Goal: Communication & Community: Answer question/provide support

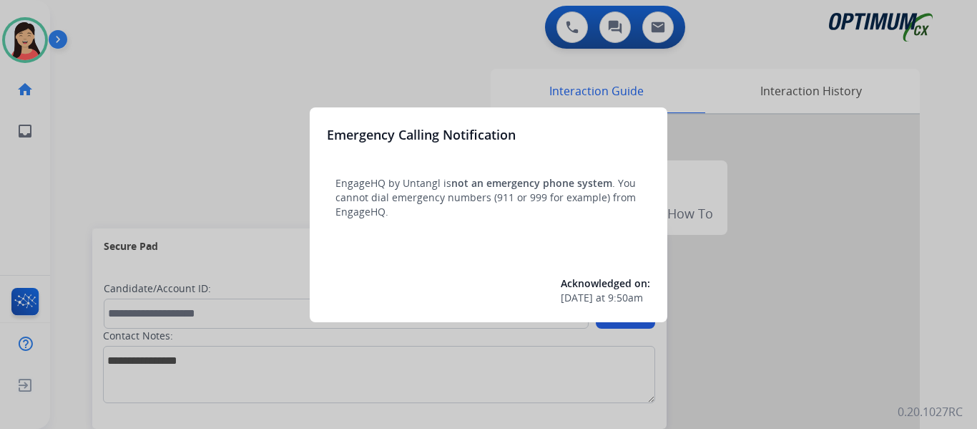
click at [218, 79] on div at bounding box center [488, 214] width 977 height 429
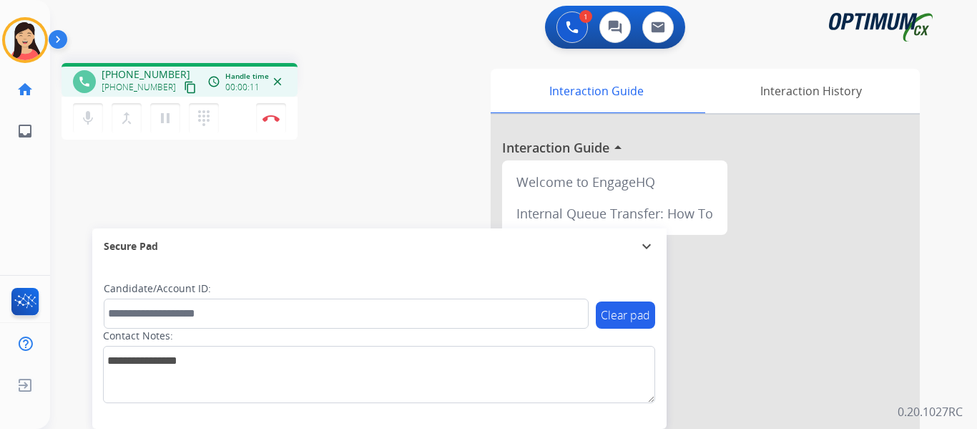
click at [184, 81] on mat-icon "content_copy" at bounding box center [190, 87] width 13 height 13
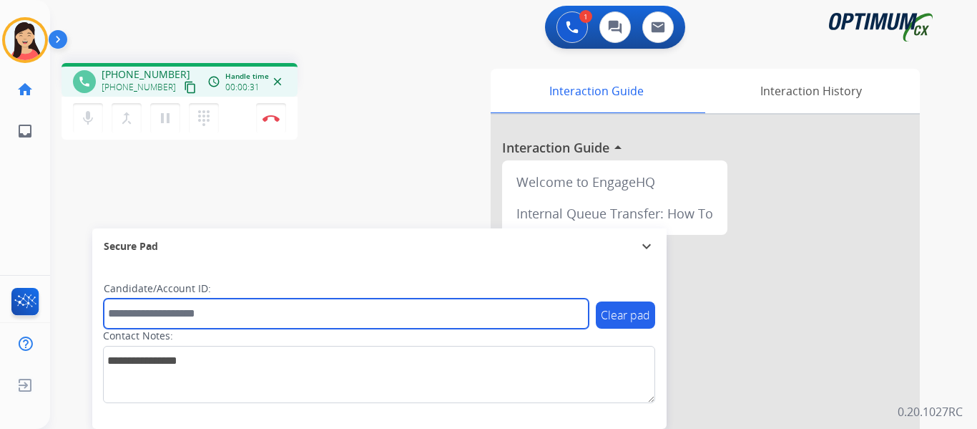
click at [240, 313] on input "text" at bounding box center [346, 313] width 485 height 30
paste input "*******"
type input "*******"
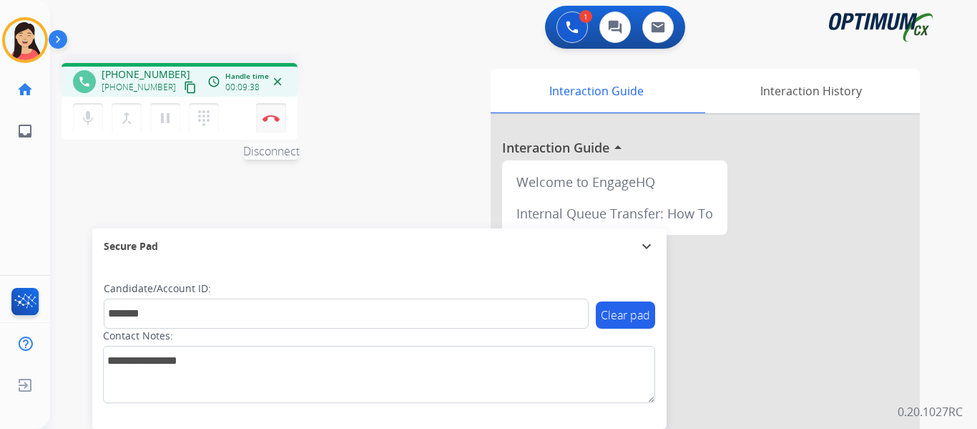
click at [262, 109] on button "Disconnect" at bounding box center [271, 118] width 30 height 30
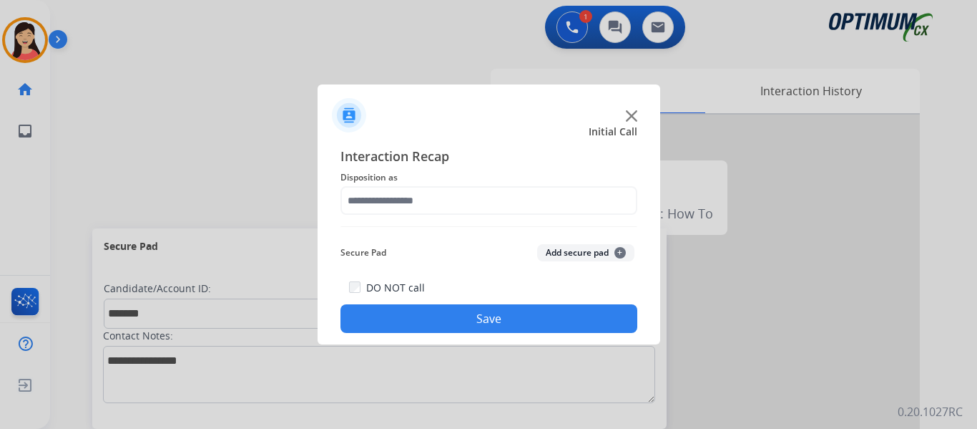
click at [571, 253] on button "Add secure pad +" at bounding box center [585, 252] width 97 height 17
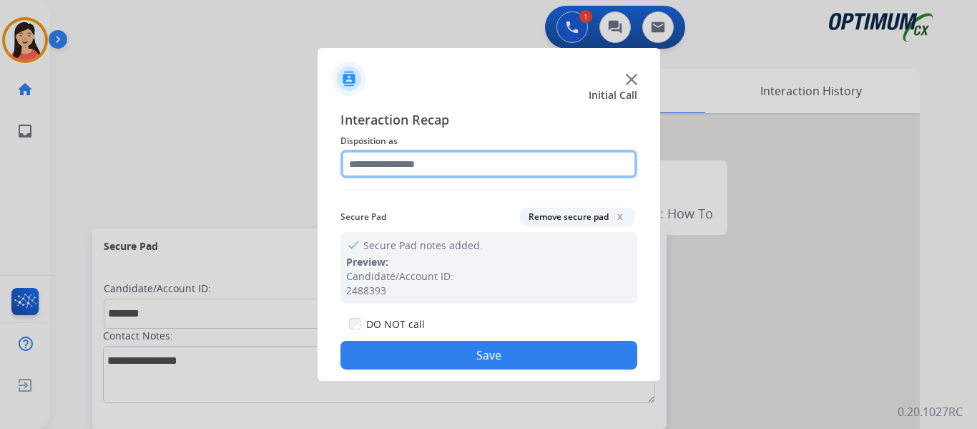
click at [452, 172] on input "text" at bounding box center [489, 164] width 297 height 29
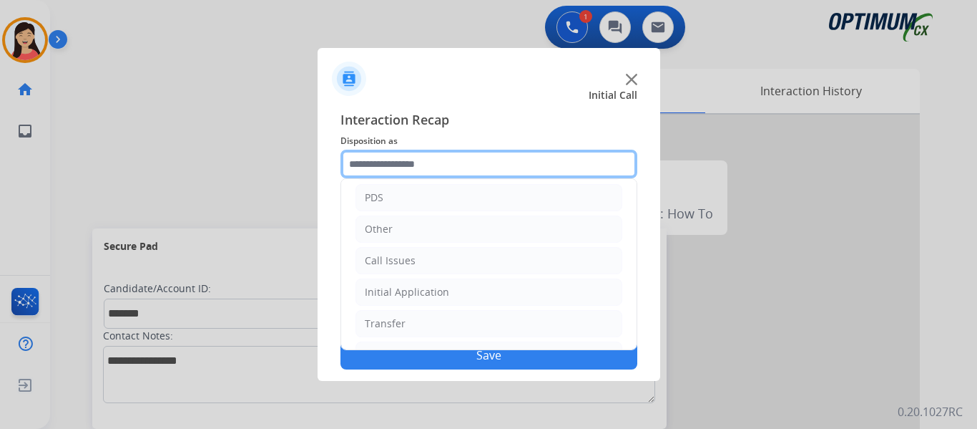
scroll to position [97, 0]
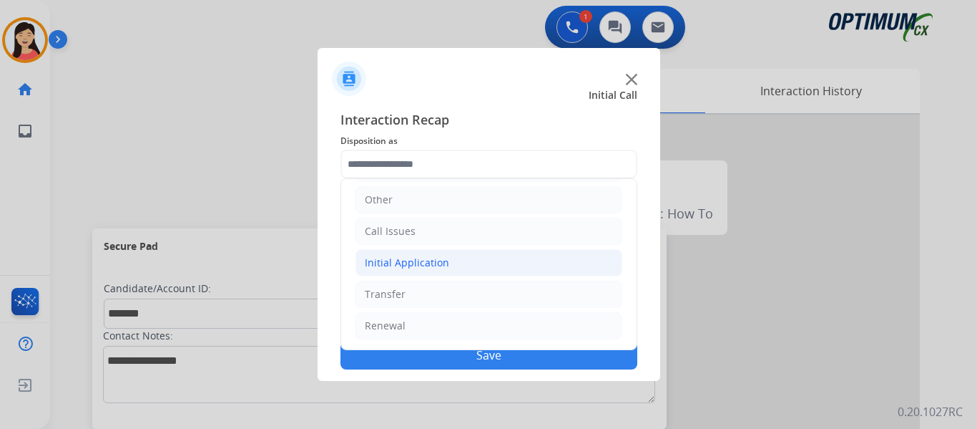
click at [417, 259] on div "Initial Application" at bounding box center [407, 262] width 84 height 14
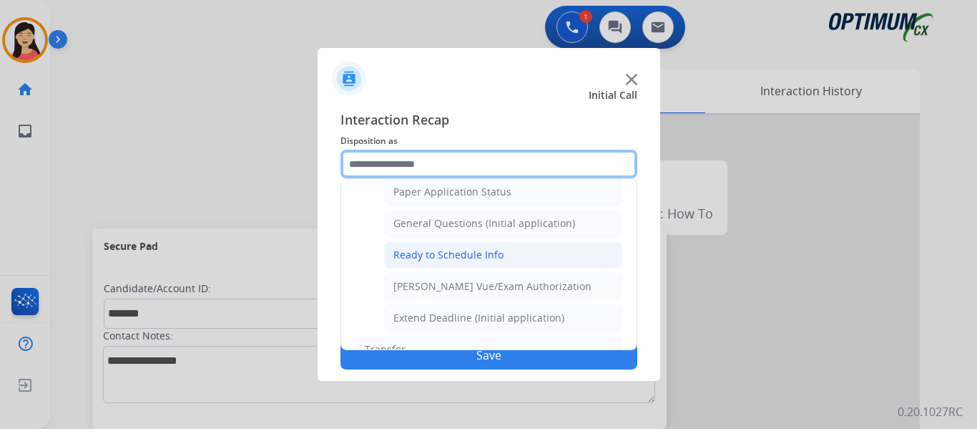
scroll to position [813, 0]
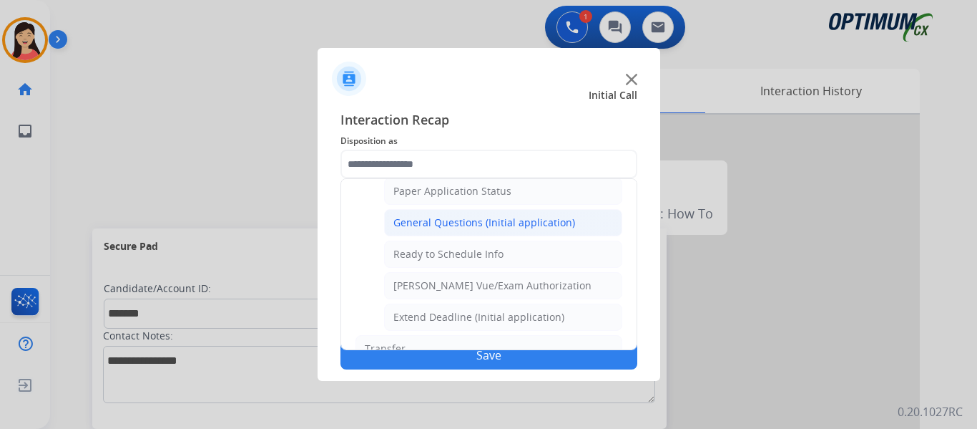
click at [505, 228] on div "General Questions (Initial application)" at bounding box center [485, 222] width 182 height 14
type input "**********"
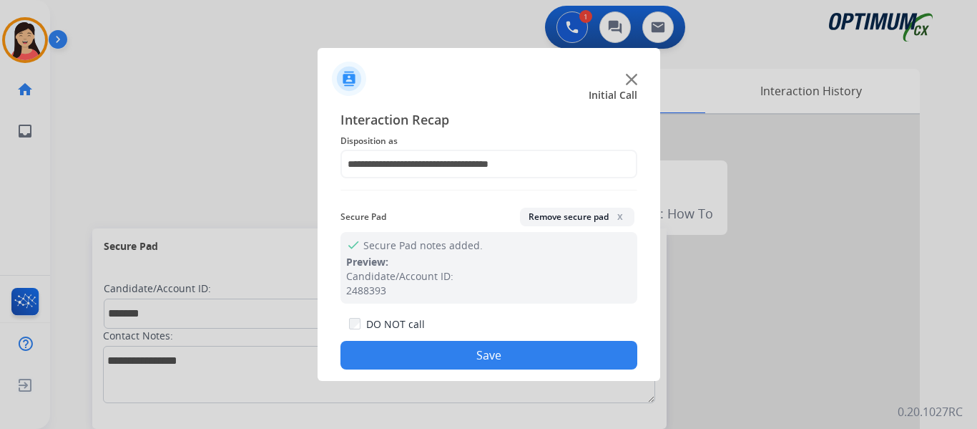
click at [548, 363] on button "Save" at bounding box center [489, 355] width 297 height 29
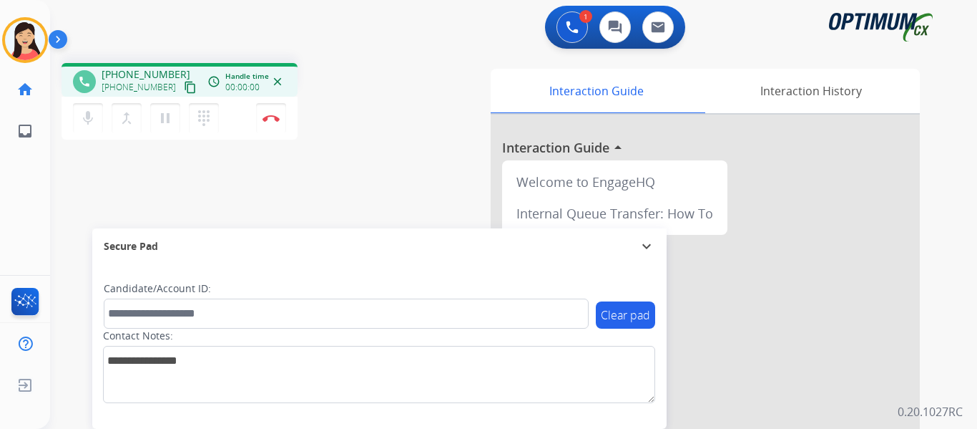
click at [184, 87] on mat-icon "content_copy" at bounding box center [190, 87] width 13 height 13
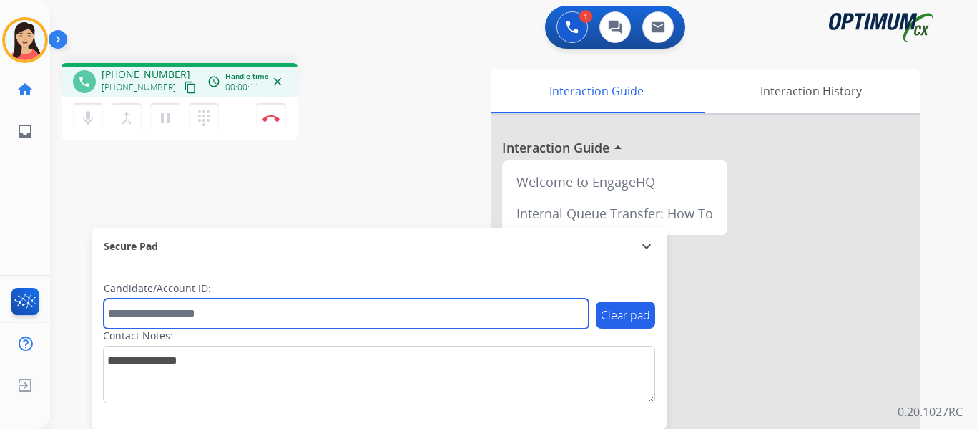
click at [250, 302] on input "text" at bounding box center [346, 313] width 485 height 30
paste input "*******"
type input "*******"
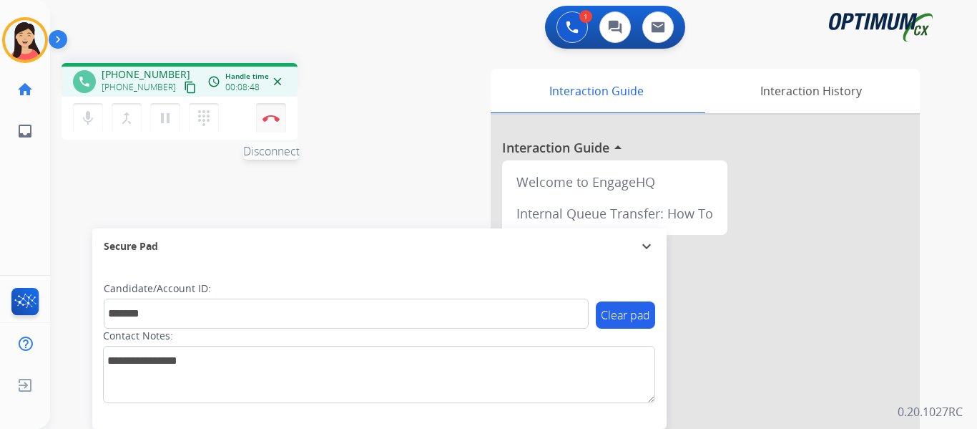
click at [267, 114] on img at bounding box center [271, 117] width 17 height 7
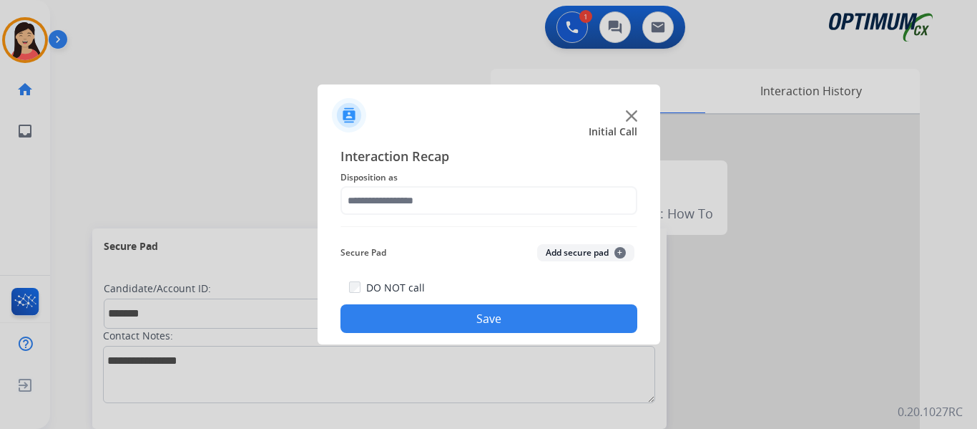
click at [581, 251] on button "Add secure pad +" at bounding box center [585, 252] width 97 height 17
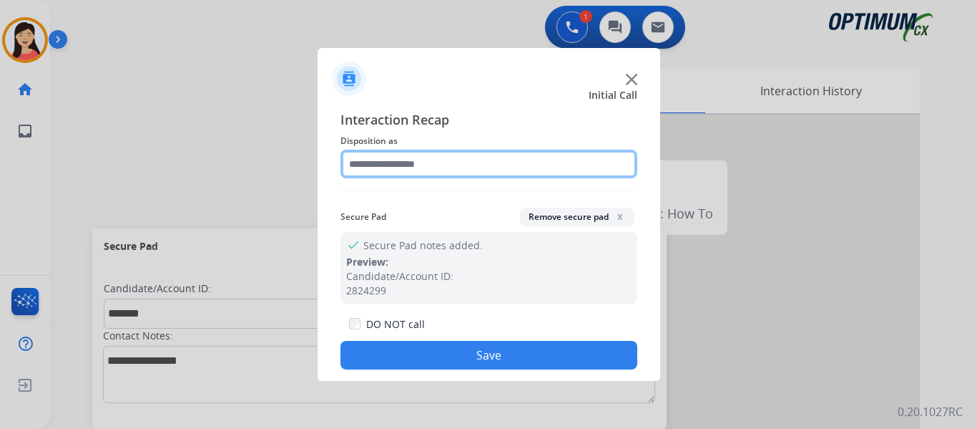
click at [435, 172] on input "text" at bounding box center [489, 164] width 297 height 29
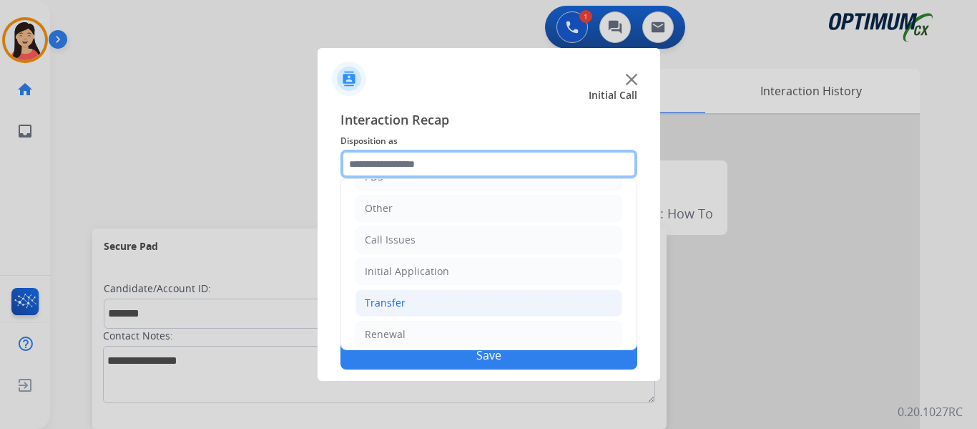
scroll to position [97, 0]
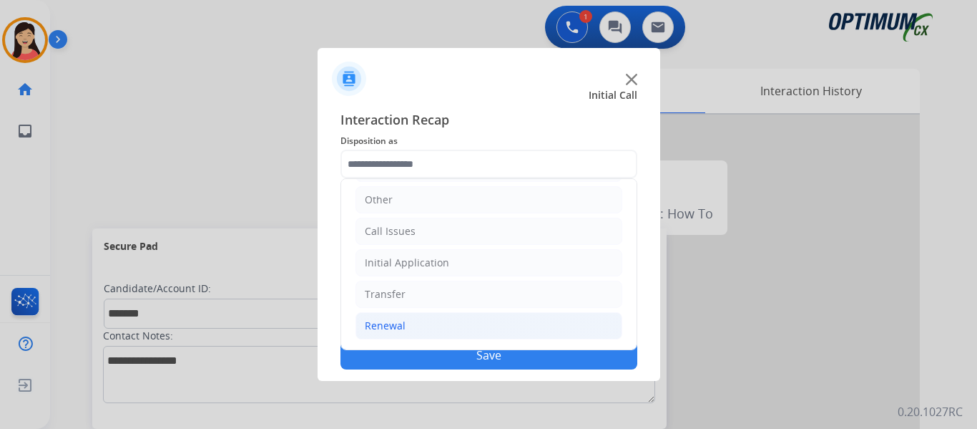
click at [404, 321] on div "Renewal" at bounding box center [385, 325] width 41 height 14
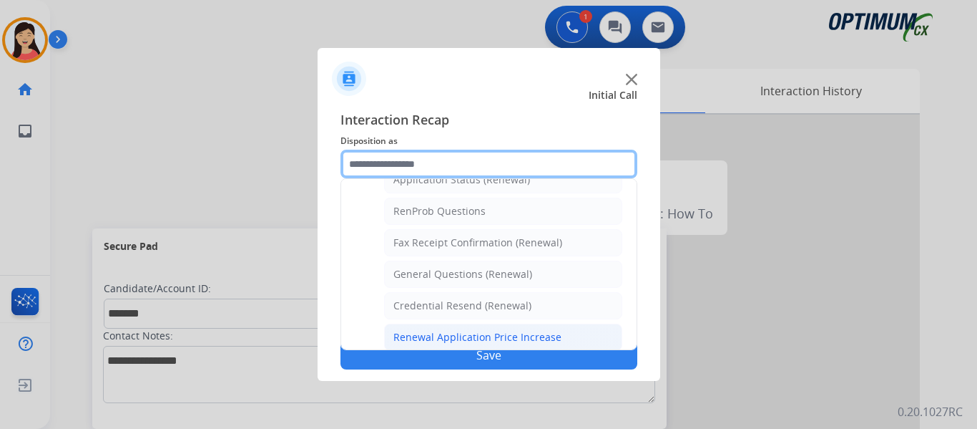
scroll to position [383, 0]
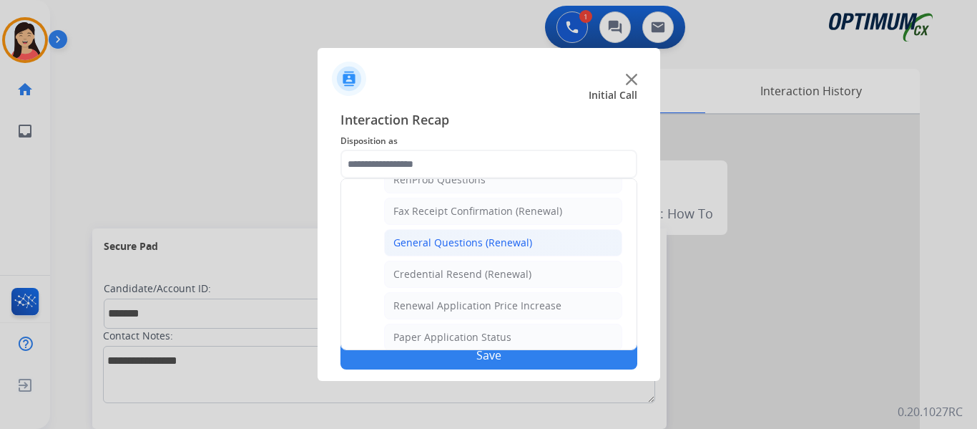
click at [511, 242] on div "General Questions (Renewal)" at bounding box center [463, 242] width 139 height 14
type input "**********"
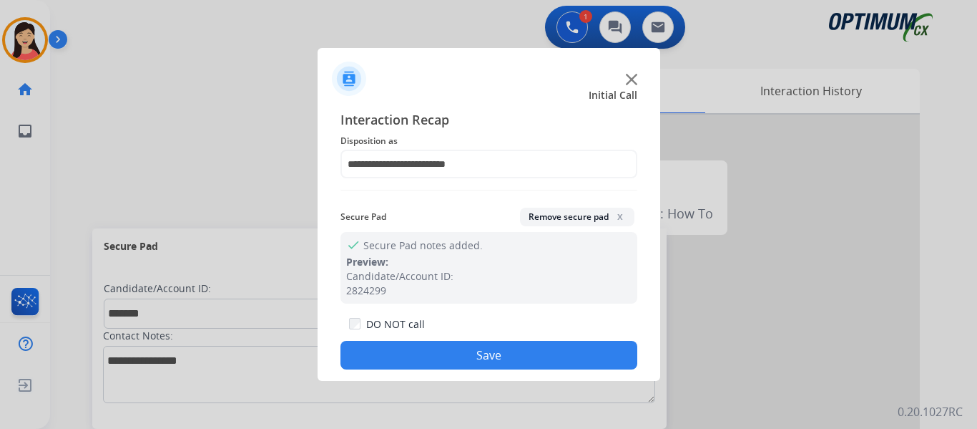
click at [517, 346] on button "Save" at bounding box center [489, 355] width 297 height 29
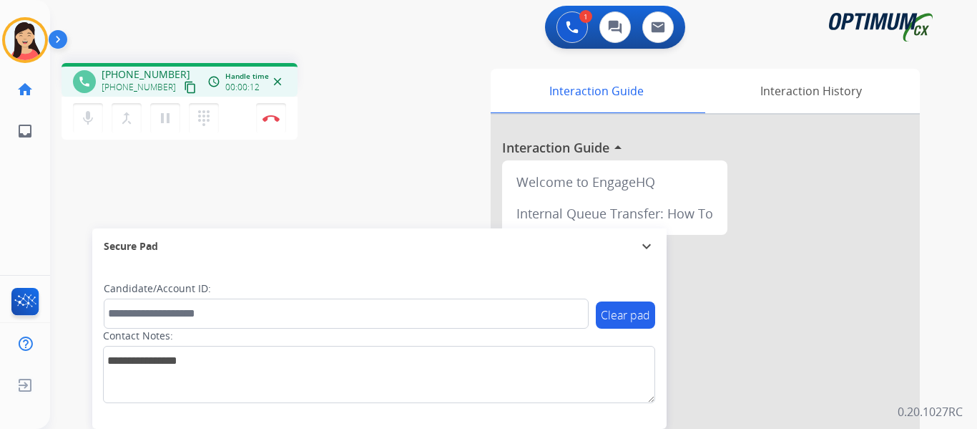
click at [184, 87] on mat-icon "content_copy" at bounding box center [190, 87] width 13 height 13
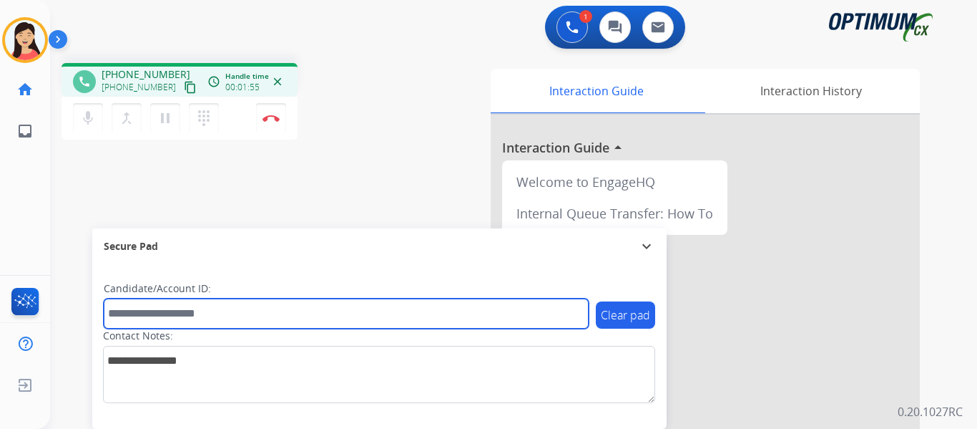
click at [381, 308] on input "text" at bounding box center [346, 313] width 485 height 30
paste input "*******"
type input "*******"
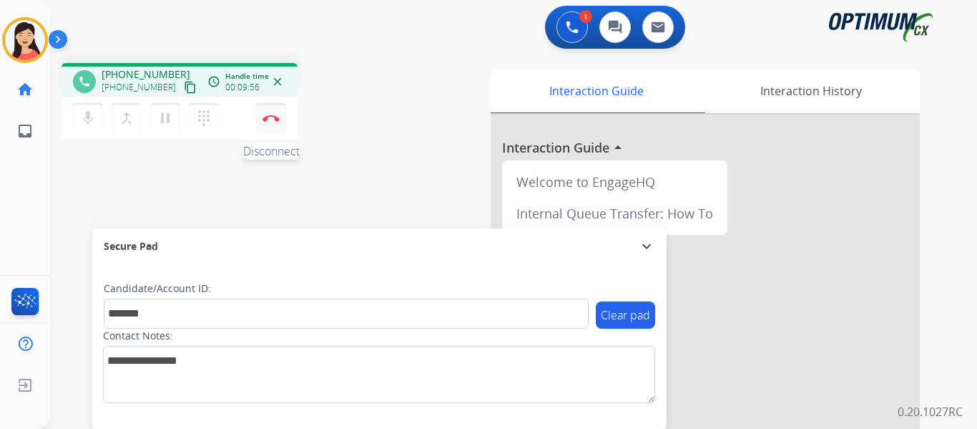
click at [269, 119] on img at bounding box center [271, 117] width 17 height 7
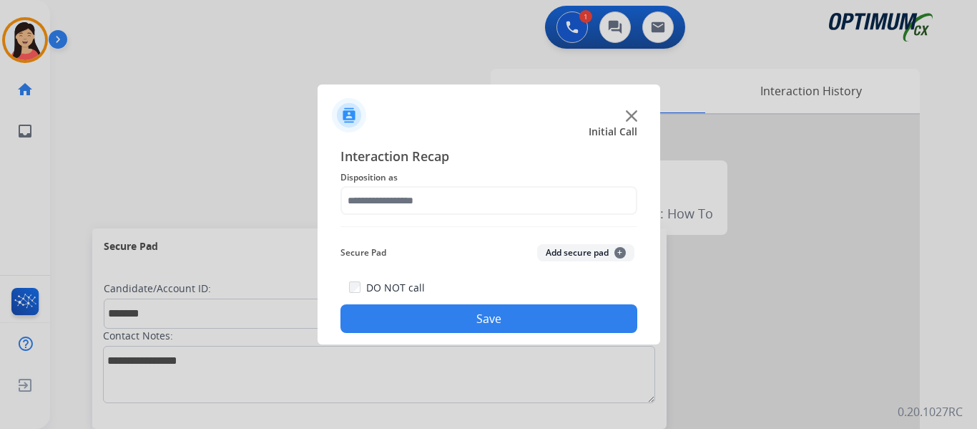
click at [575, 253] on button "Add secure pad +" at bounding box center [585, 252] width 97 height 17
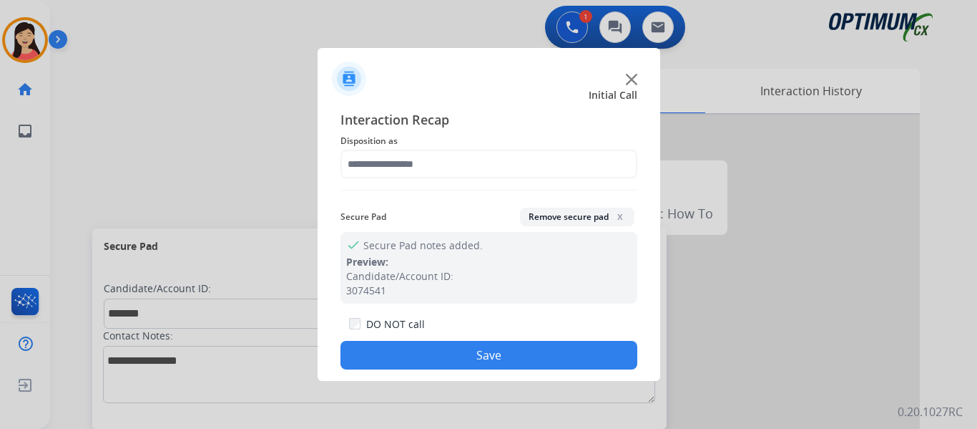
click at [467, 182] on div "Interaction Recap Disposition as Secure Pad Remove secure pad x check Secure Pa…" at bounding box center [489, 239] width 297 height 260
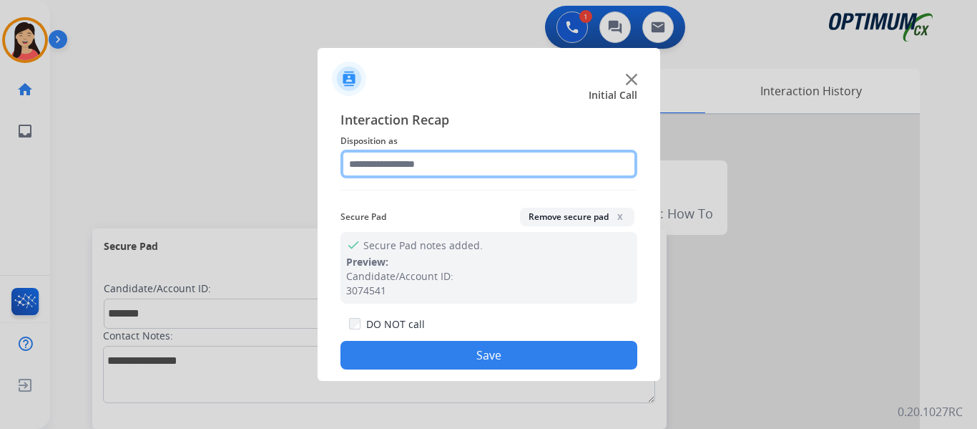
click at [463, 177] on input "text" at bounding box center [489, 164] width 297 height 29
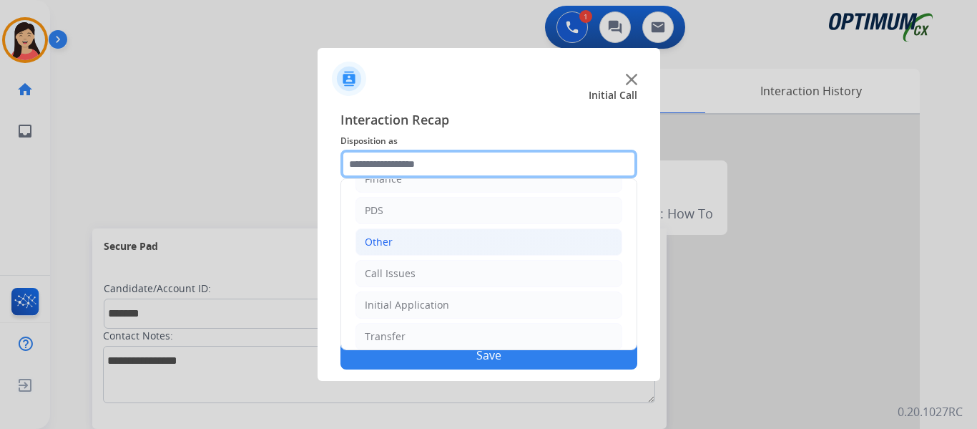
scroll to position [97, 0]
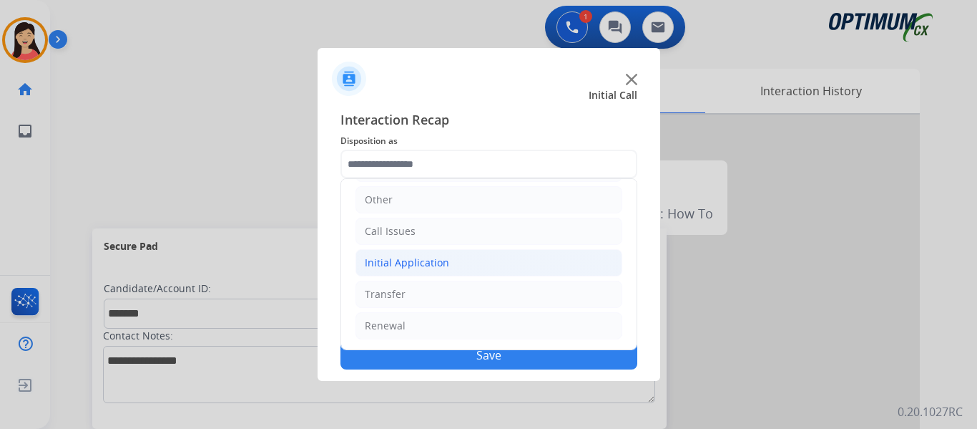
click at [435, 268] on div "Initial Application" at bounding box center [407, 262] width 84 height 14
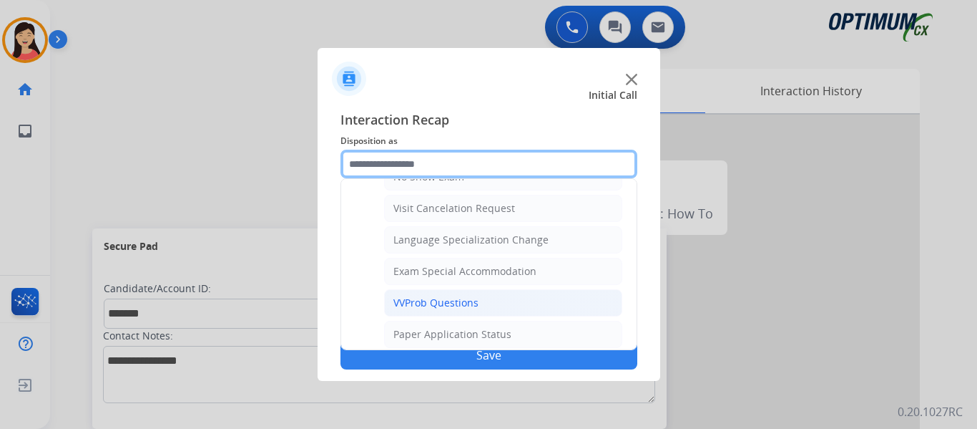
scroll to position [741, 0]
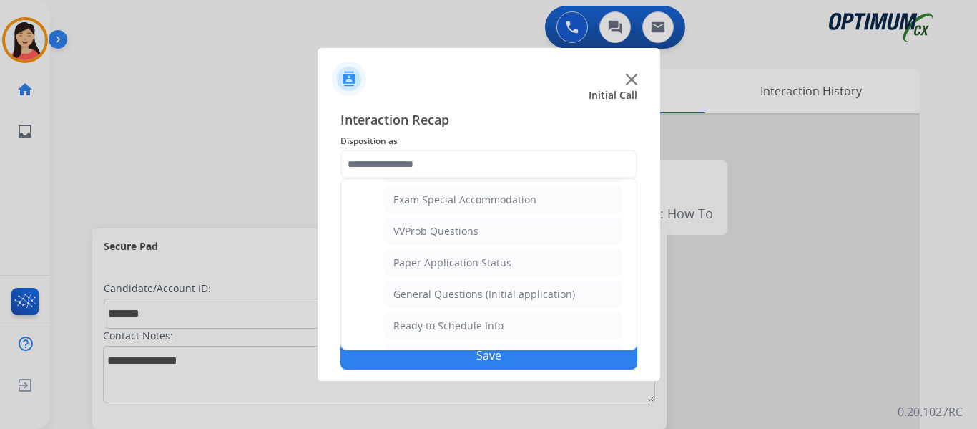
click at [497, 290] on div "General Questions (Initial application)" at bounding box center [485, 294] width 182 height 14
type input "**********"
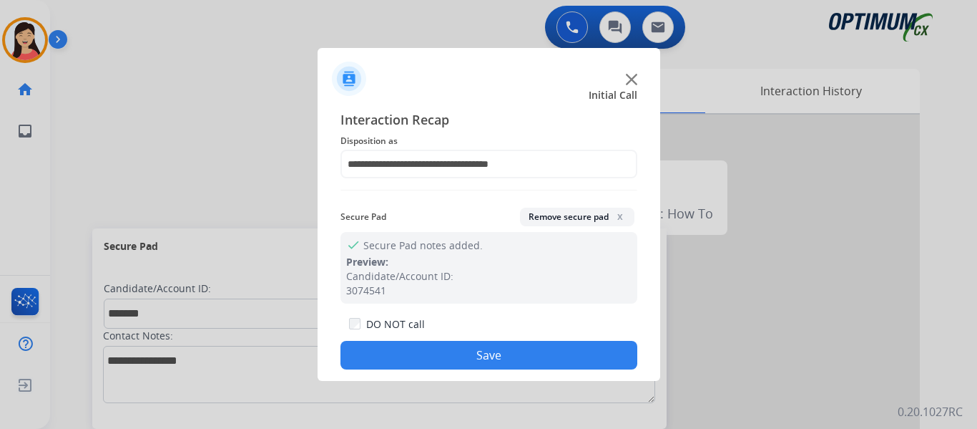
click at [521, 353] on button "Save" at bounding box center [489, 355] width 297 height 29
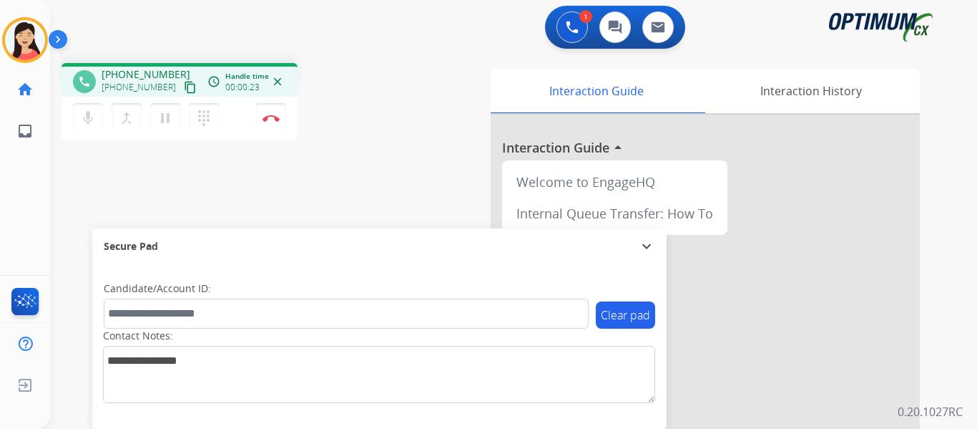
click at [184, 85] on mat-icon "content_copy" at bounding box center [190, 87] width 13 height 13
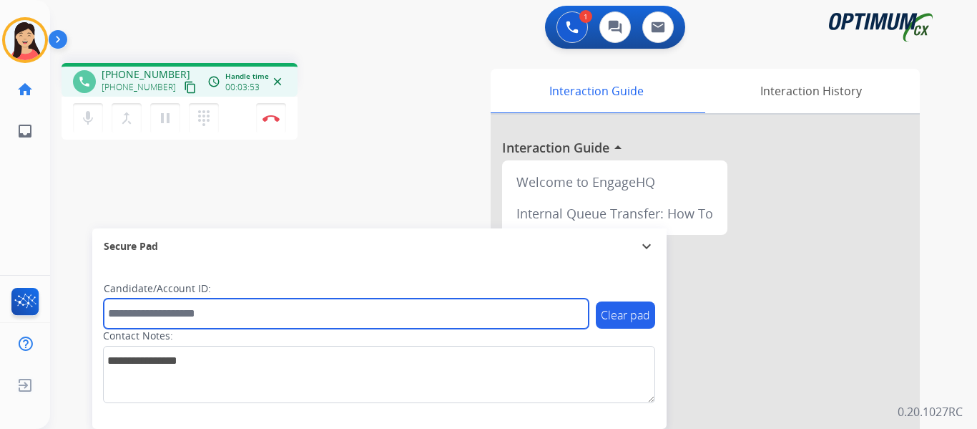
click at [201, 314] on input "text" at bounding box center [346, 313] width 485 height 30
paste input "*******"
type input "*******"
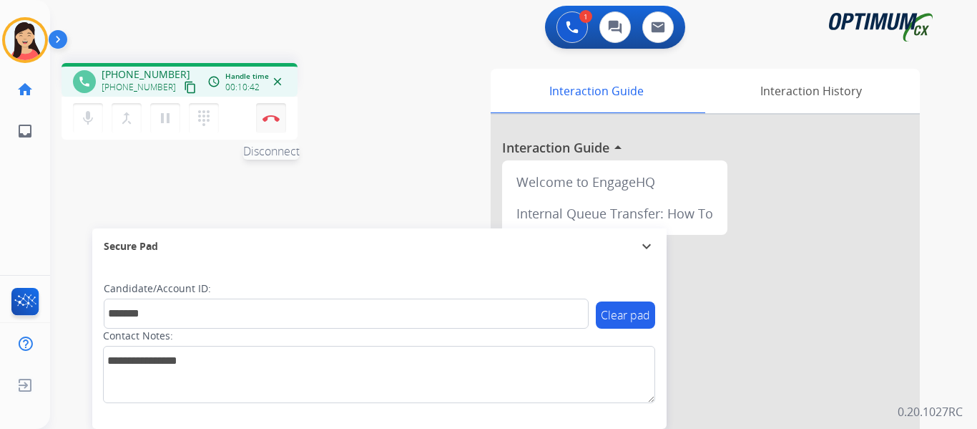
drag, startPoint x: 266, startPoint y: 104, endPoint x: 265, endPoint y: 112, distance: 8.6
click at [265, 103] on div "mic Mute merge_type Bridge pause Hold dialpad Dialpad Disconnect" at bounding box center [180, 118] width 236 height 43
click at [270, 132] on button "Disconnect" at bounding box center [271, 118] width 30 height 30
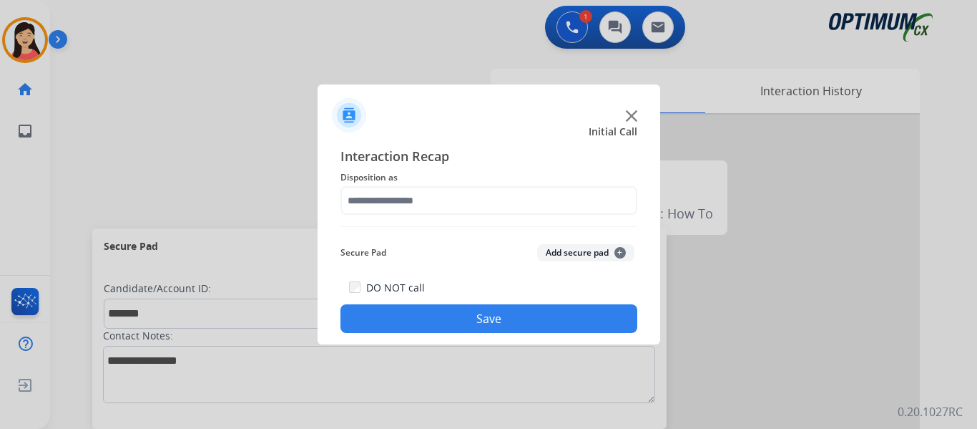
click at [569, 263] on div "Secure Pad Add secure pad +" at bounding box center [489, 252] width 297 height 29
click at [567, 252] on button "Add secure pad +" at bounding box center [585, 252] width 97 height 17
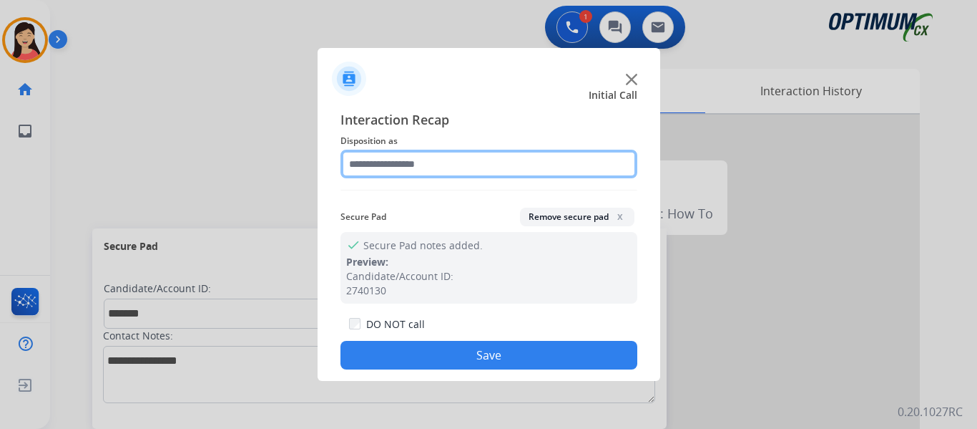
click at [471, 172] on input "text" at bounding box center [489, 164] width 297 height 29
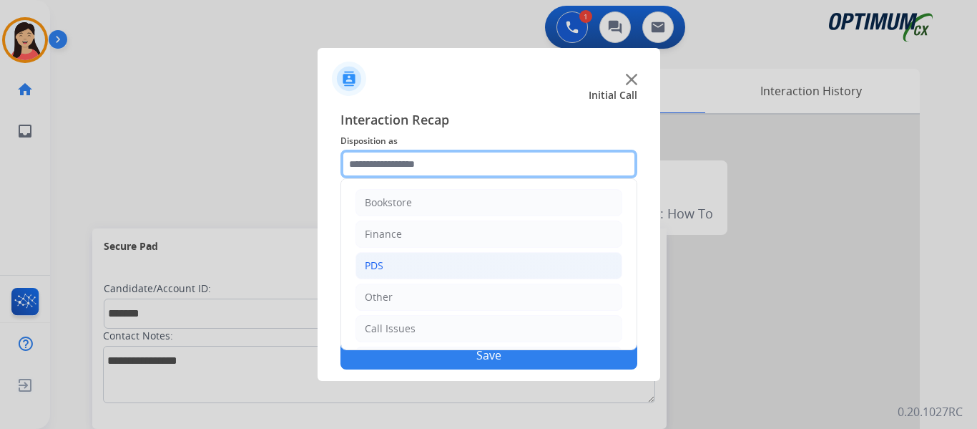
scroll to position [97, 0]
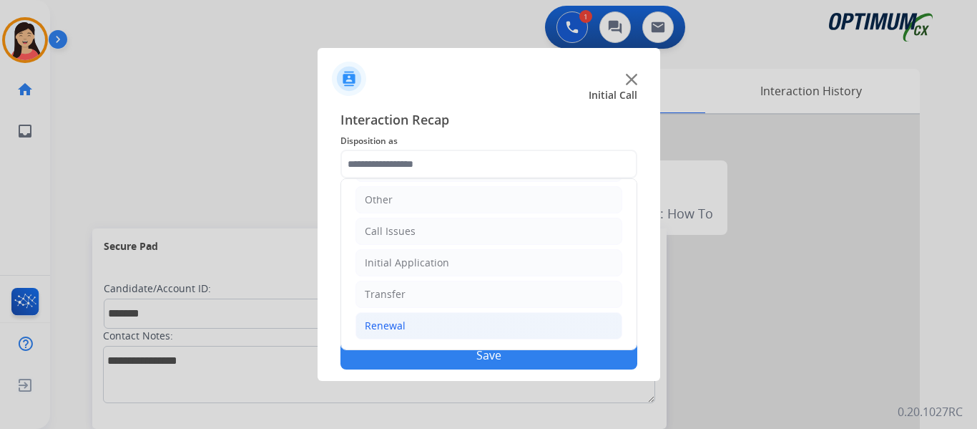
click at [386, 328] on div "Renewal" at bounding box center [385, 325] width 41 height 14
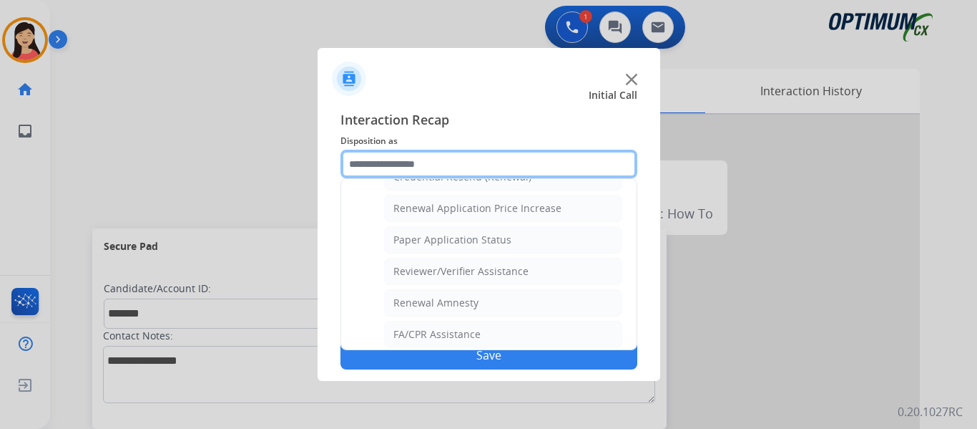
scroll to position [409, 0]
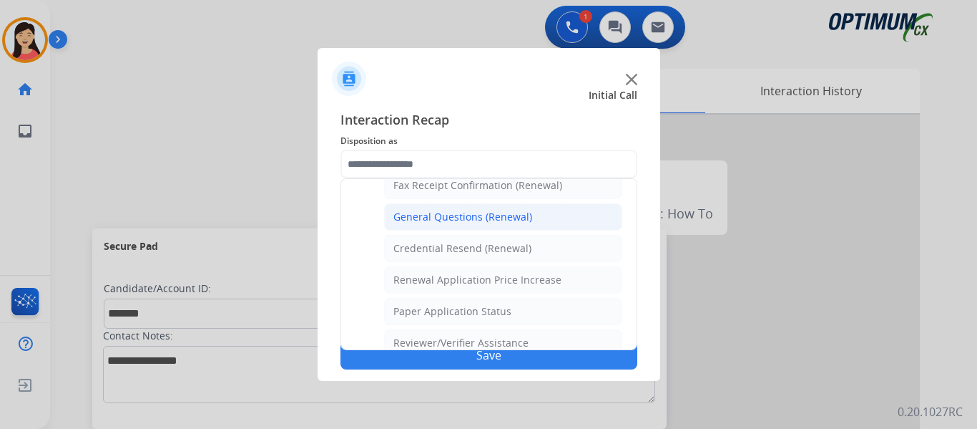
click at [487, 218] on div "General Questions (Renewal)" at bounding box center [463, 217] width 139 height 14
type input "**********"
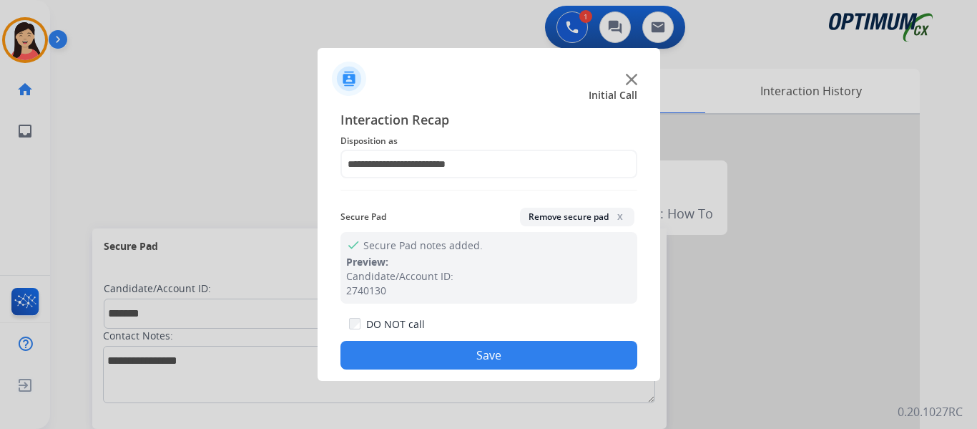
click at [532, 355] on button "Save" at bounding box center [489, 355] width 297 height 29
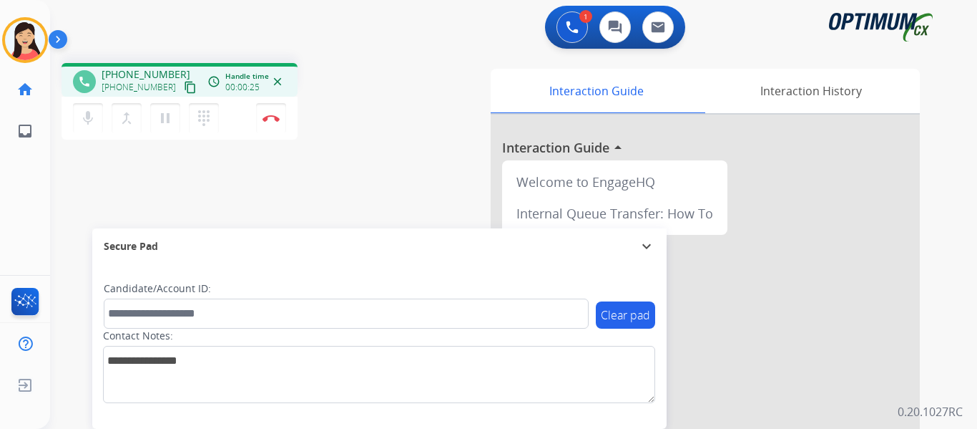
click at [184, 93] on mat-icon "content_copy" at bounding box center [190, 87] width 13 height 13
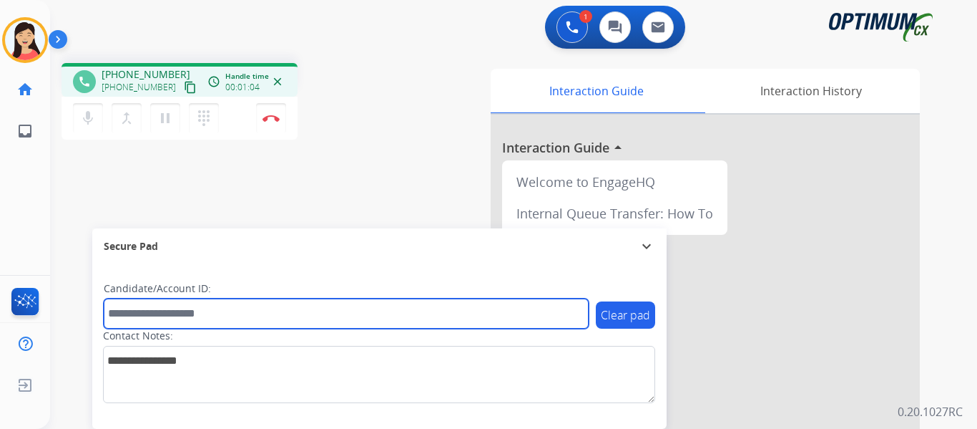
click at [359, 303] on input "text" at bounding box center [346, 313] width 485 height 30
paste input "*******"
type input "*******"
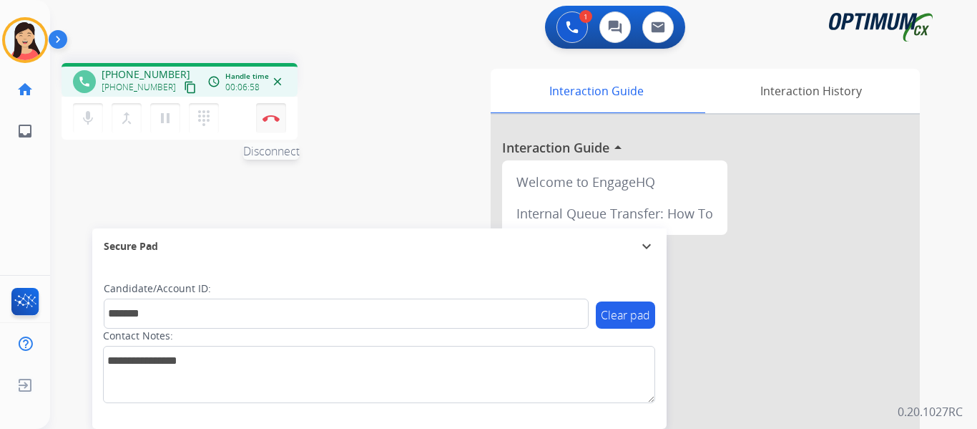
click at [268, 117] on img at bounding box center [271, 117] width 17 height 7
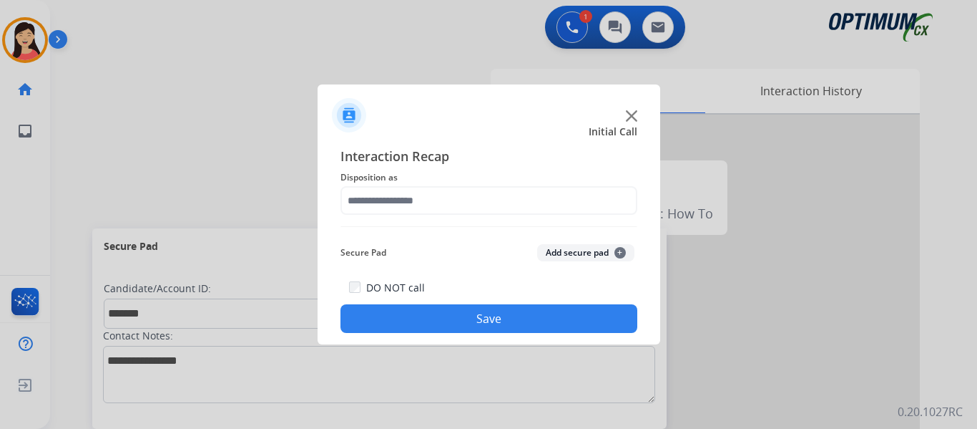
click at [596, 250] on button "Add secure pad +" at bounding box center [585, 252] width 97 height 17
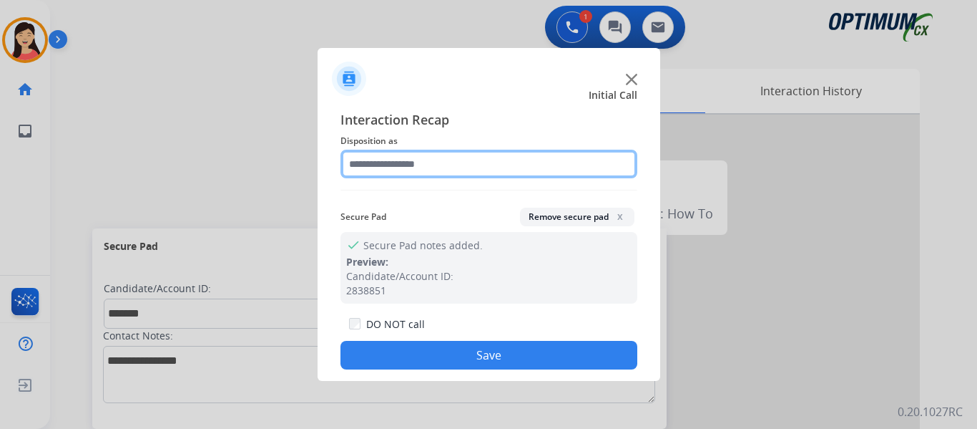
click at [429, 172] on input "text" at bounding box center [489, 164] width 297 height 29
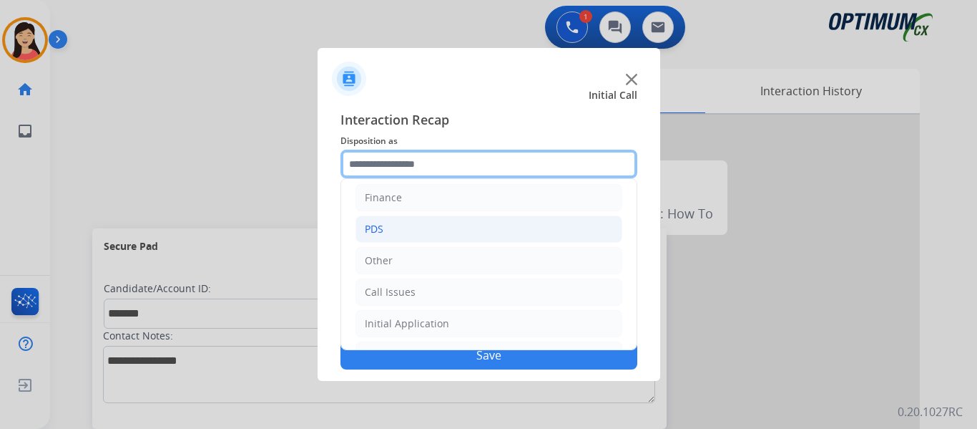
scroll to position [97, 0]
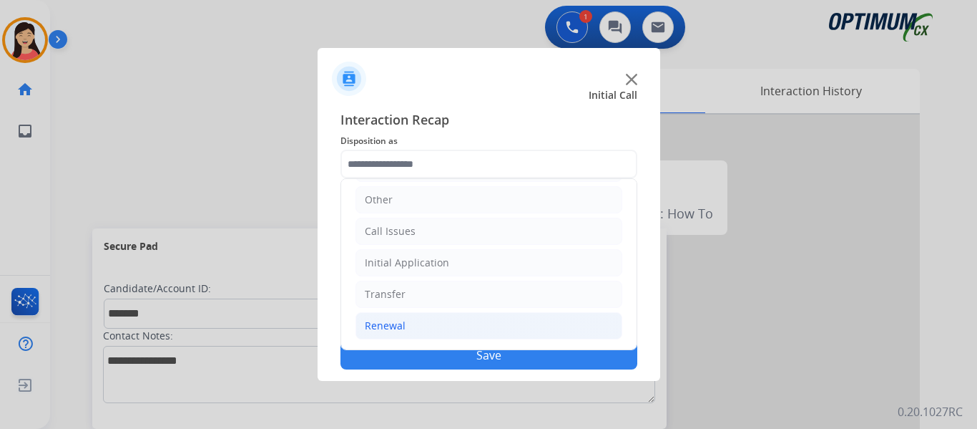
click at [376, 326] on div "Renewal" at bounding box center [385, 325] width 41 height 14
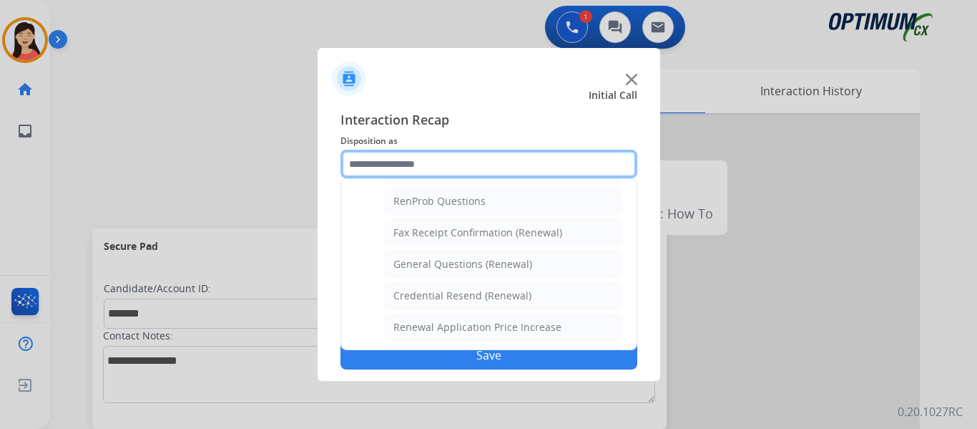
scroll to position [338, 0]
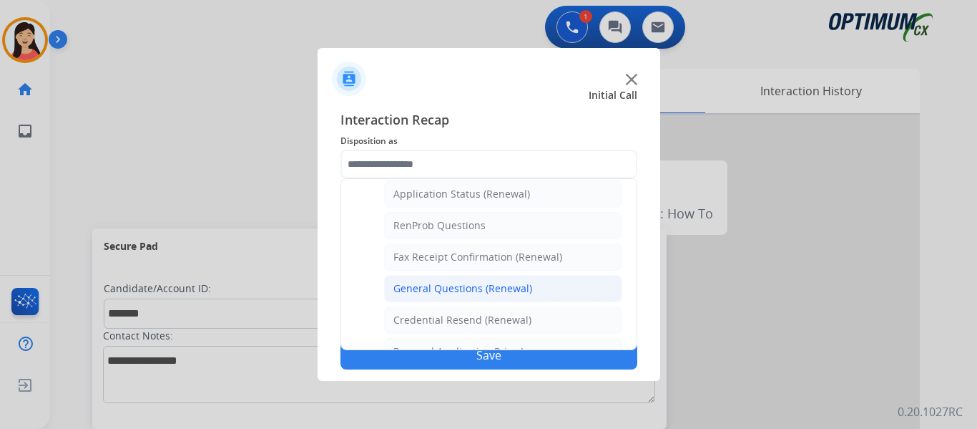
click at [493, 288] on div "General Questions (Renewal)" at bounding box center [463, 288] width 139 height 14
type input "**********"
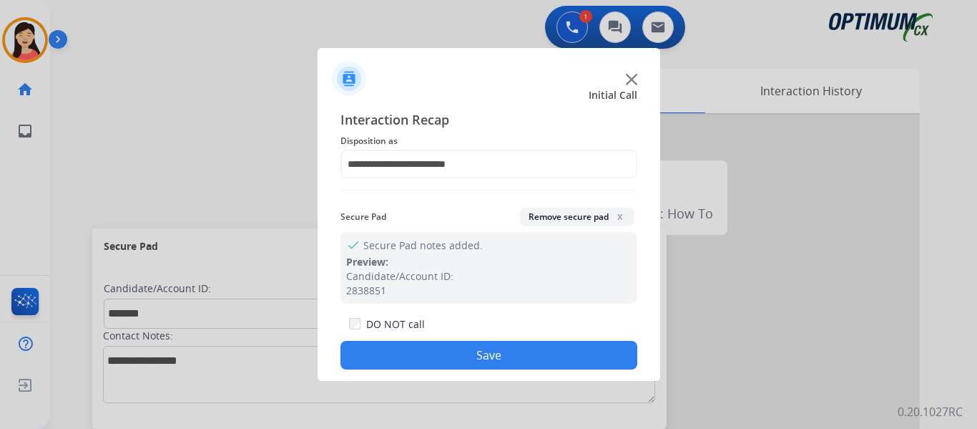
drag, startPoint x: 561, startPoint y: 353, endPoint x: 966, endPoint y: 367, distance: 405.2
click at [562, 353] on button "Save" at bounding box center [489, 355] width 297 height 29
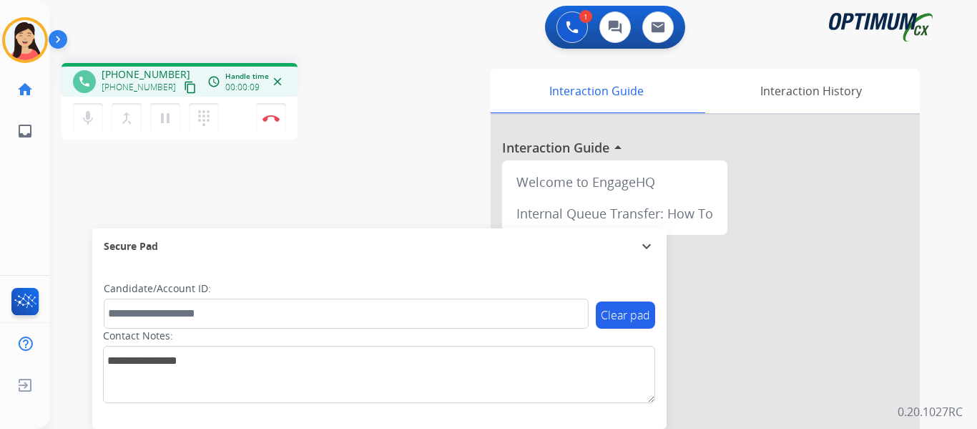
click at [184, 87] on mat-icon "content_copy" at bounding box center [190, 87] width 13 height 13
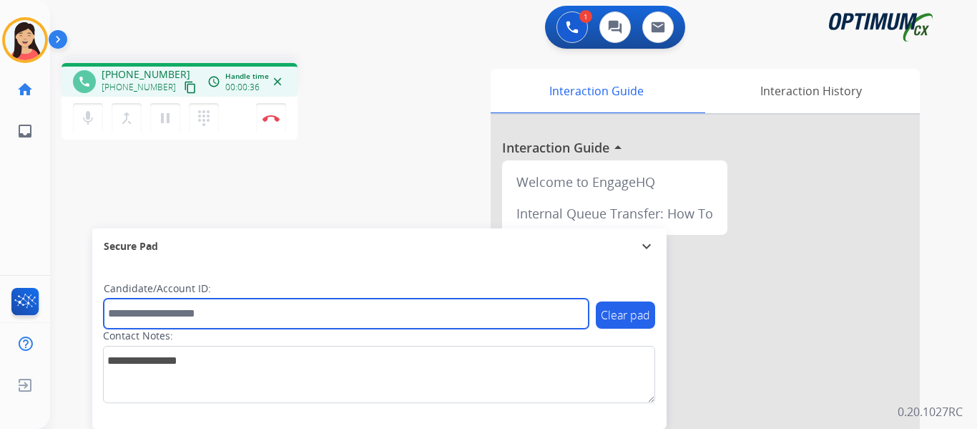
click at [229, 318] on input "text" at bounding box center [346, 313] width 485 height 30
paste input "*******"
type input "*******"
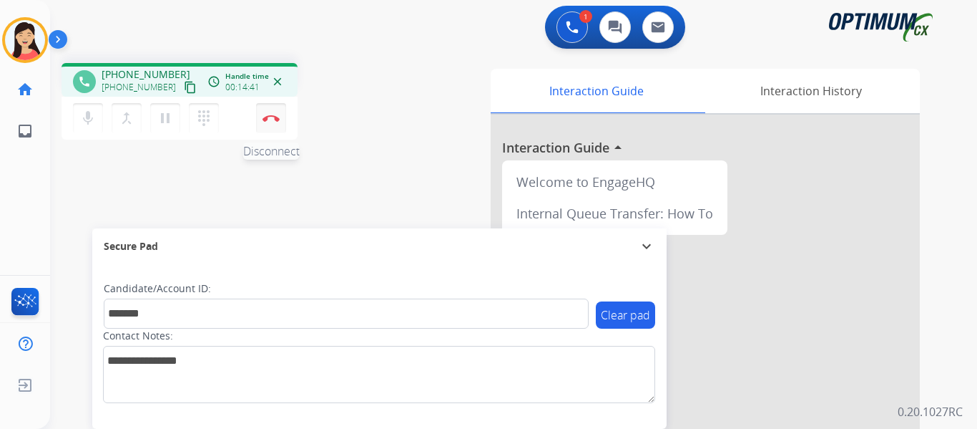
click at [271, 120] on img at bounding box center [271, 117] width 17 height 7
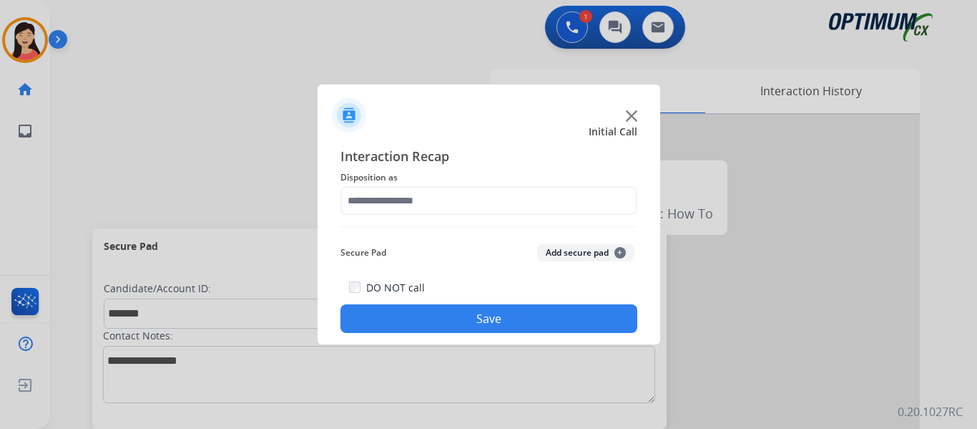
click at [549, 258] on button "Add secure pad +" at bounding box center [585, 252] width 97 height 17
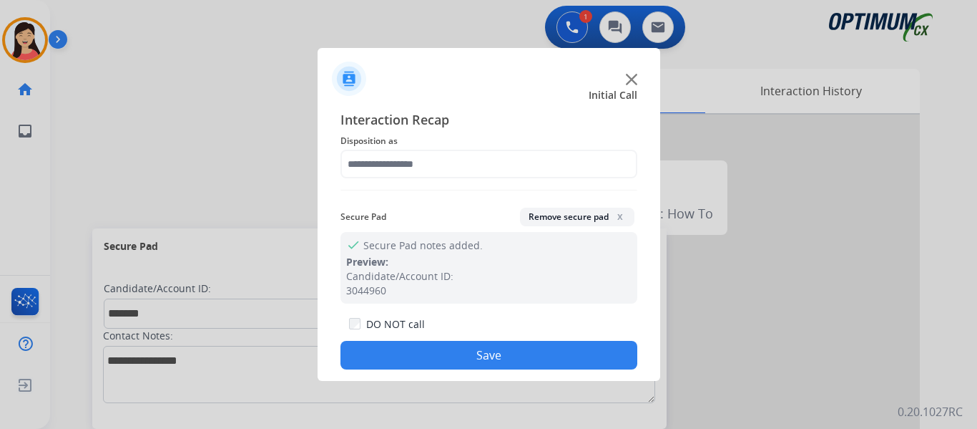
click at [383, 145] on span "Disposition as" at bounding box center [489, 140] width 297 height 17
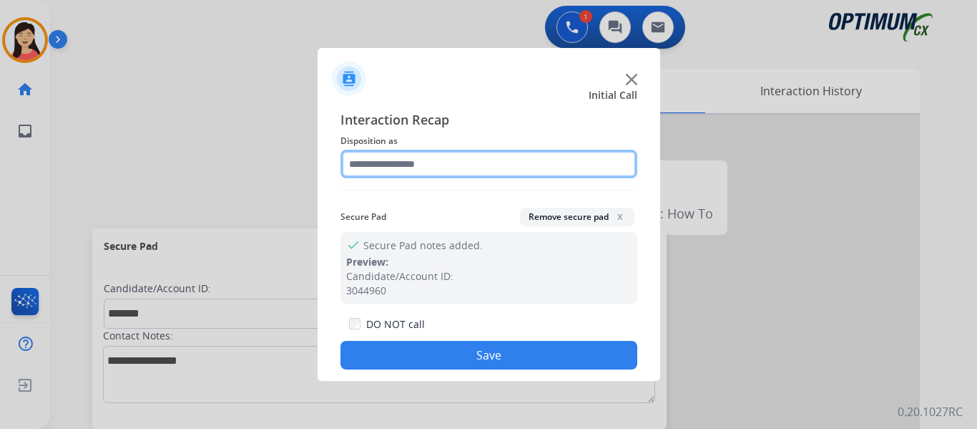
click at [375, 153] on input "text" at bounding box center [489, 164] width 297 height 29
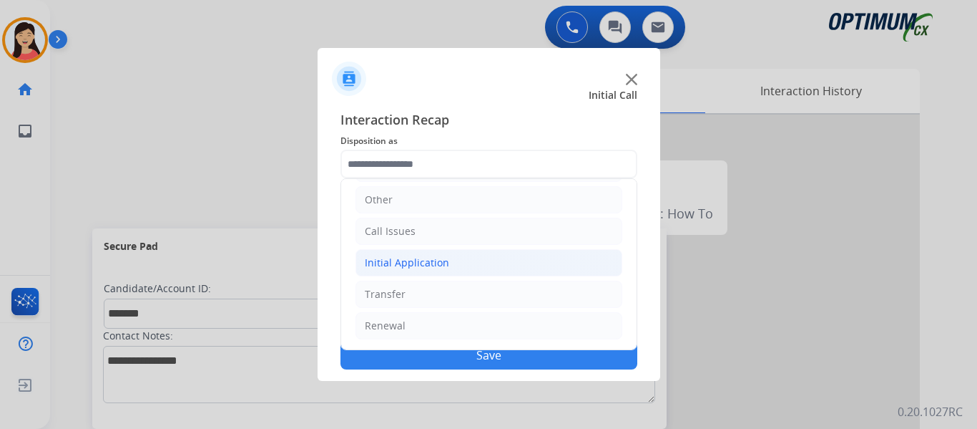
click at [421, 268] on div "Initial Application" at bounding box center [407, 262] width 84 height 14
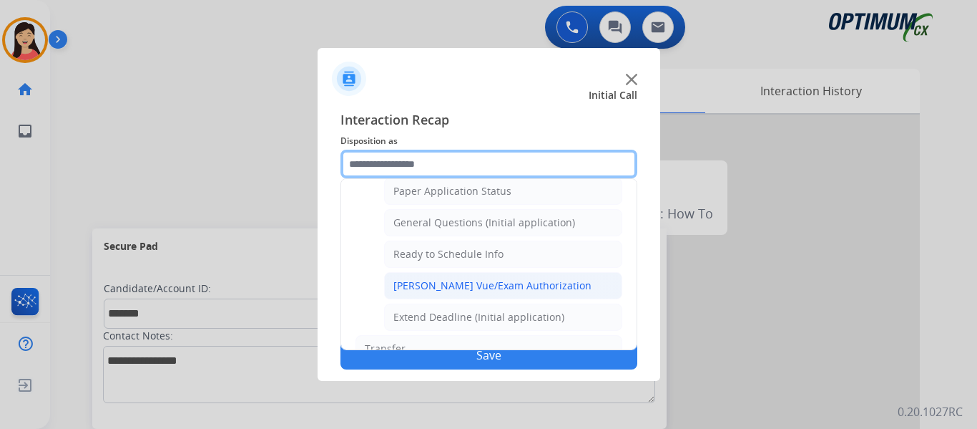
scroll to position [741, 0]
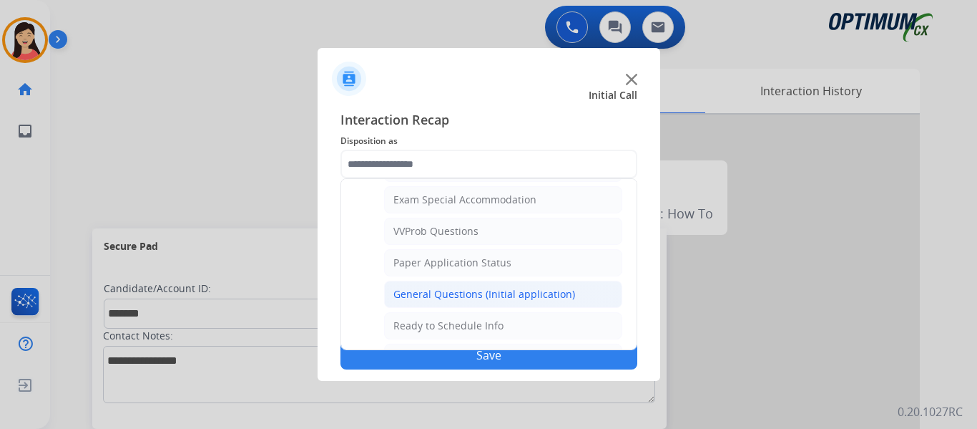
click at [491, 295] on div "General Questions (Initial application)" at bounding box center [485, 294] width 182 height 14
type input "**********"
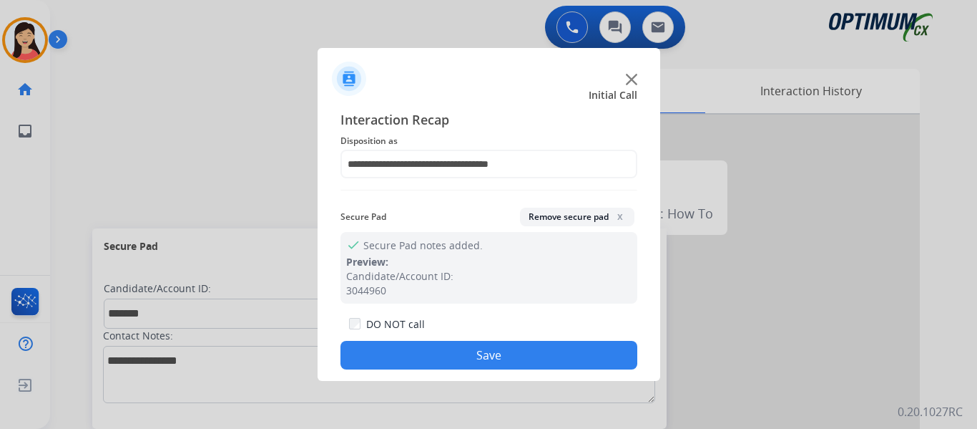
click at [535, 353] on button "Save" at bounding box center [489, 355] width 297 height 29
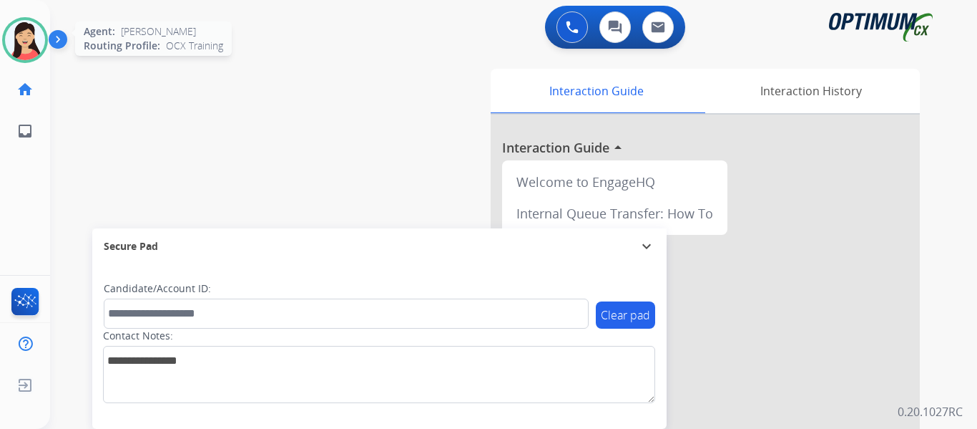
click at [23, 36] on img at bounding box center [25, 40] width 40 height 40
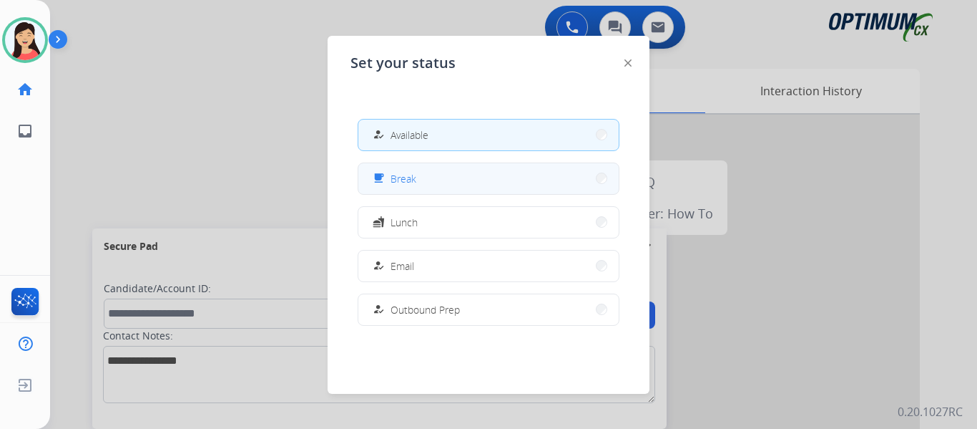
click at [396, 175] on span "Break" at bounding box center [404, 178] width 26 height 15
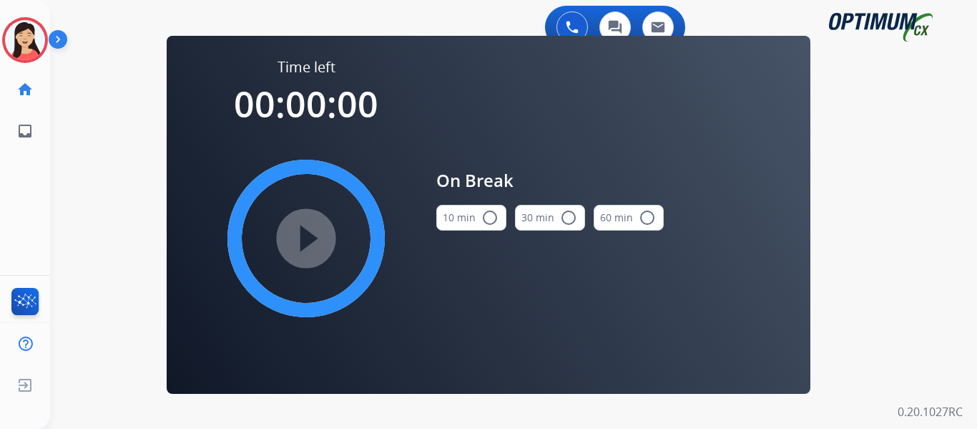
click at [469, 223] on button "10 min radio_button_unchecked" at bounding box center [471, 218] width 70 height 26
click at [315, 232] on mat-icon "play_circle_filled" at bounding box center [306, 238] width 17 height 17
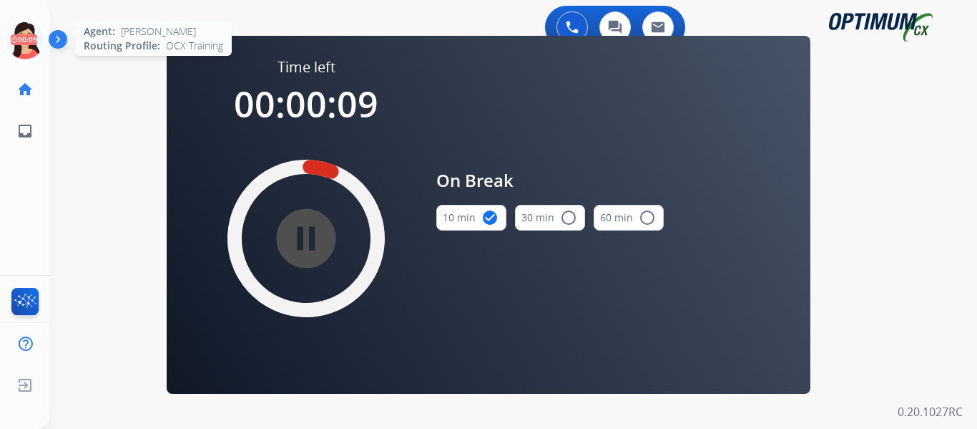
click at [36, 44] on icon at bounding box center [25, 40] width 47 height 47
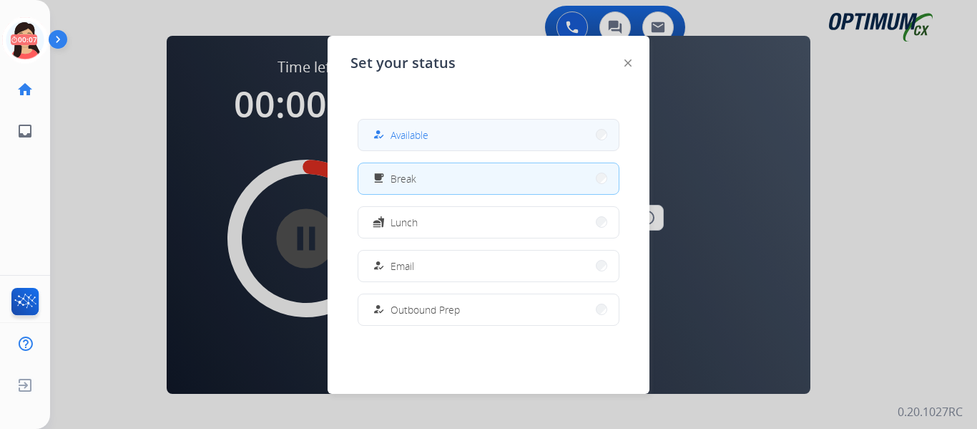
click at [507, 134] on button "how_to_reg Available" at bounding box center [488, 134] width 260 height 31
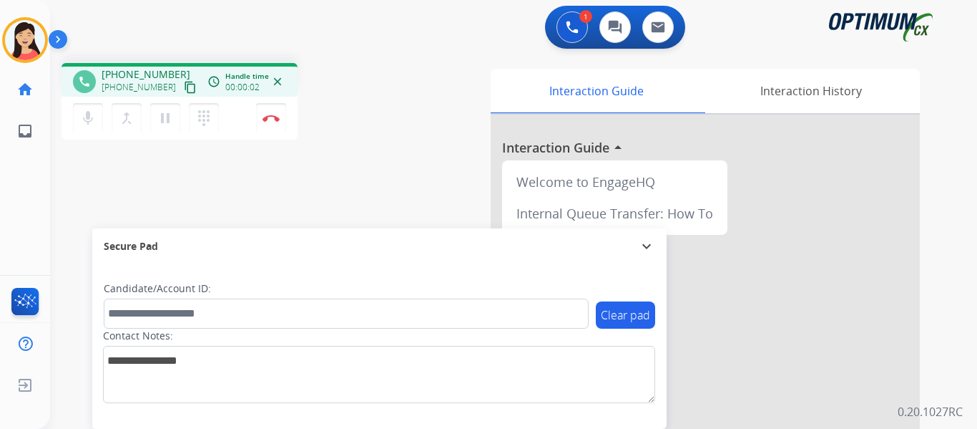
click at [184, 88] on mat-icon "content_copy" at bounding box center [190, 87] width 13 height 13
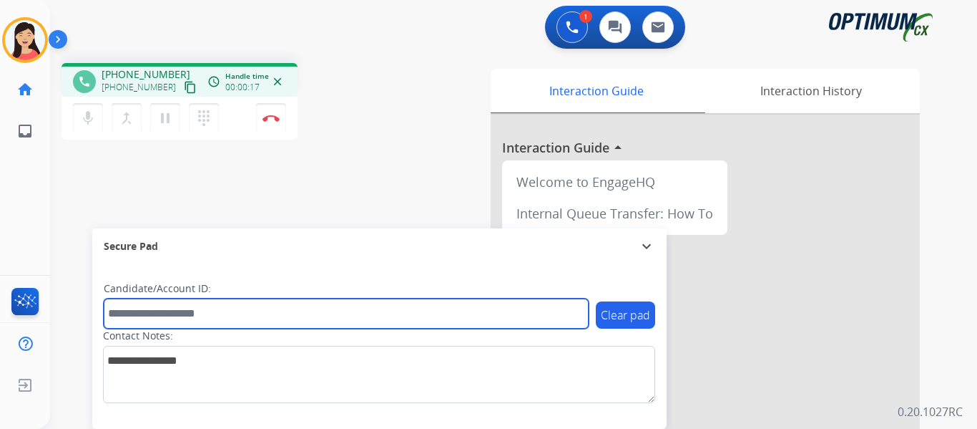
click at [230, 322] on input "text" at bounding box center [346, 313] width 485 height 30
paste input "*******"
type input "*******"
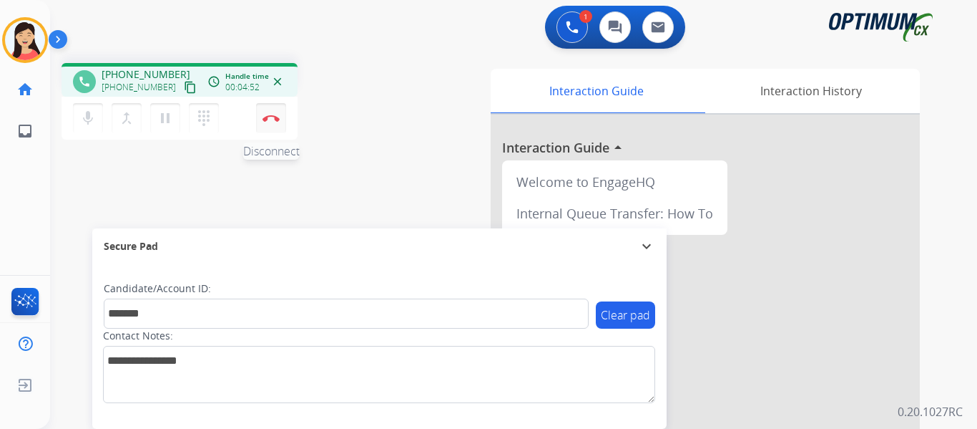
click at [267, 119] on img at bounding box center [271, 117] width 17 height 7
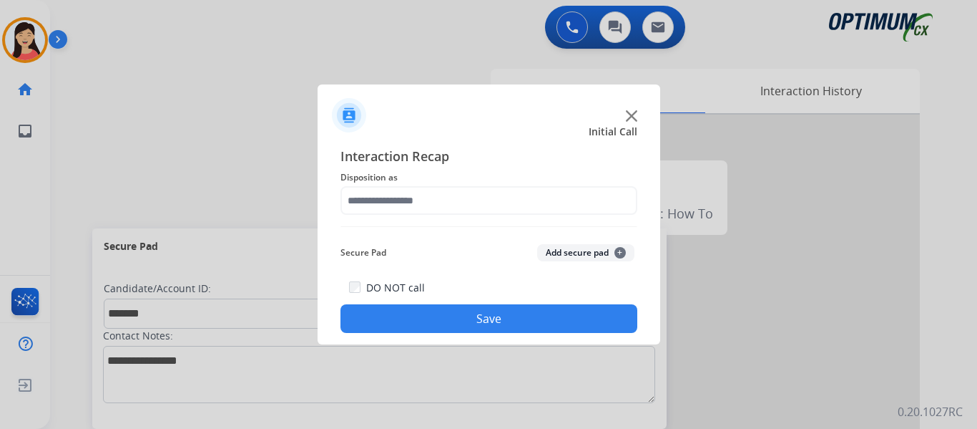
click at [570, 245] on button "Add secure pad +" at bounding box center [585, 252] width 97 height 17
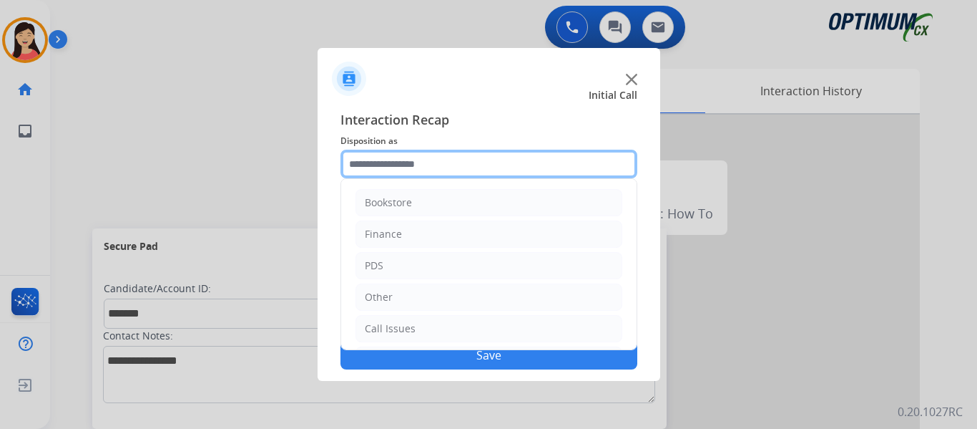
click at [406, 160] on input "text" at bounding box center [489, 164] width 297 height 29
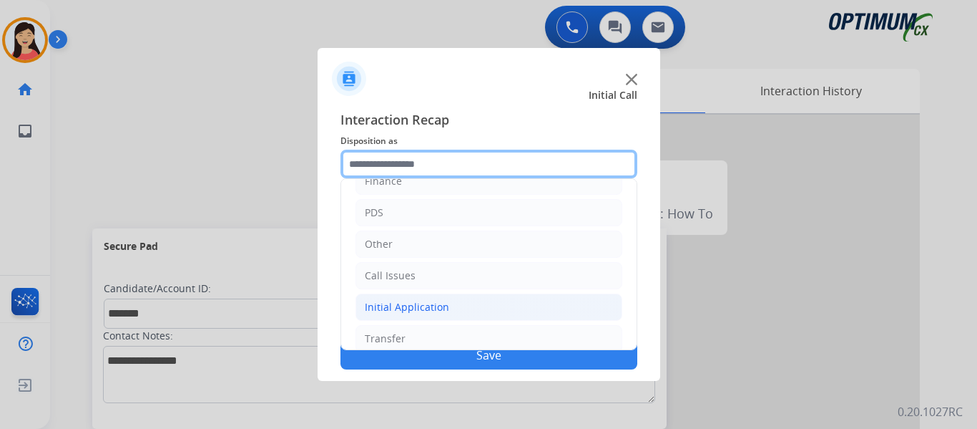
scroll to position [97, 0]
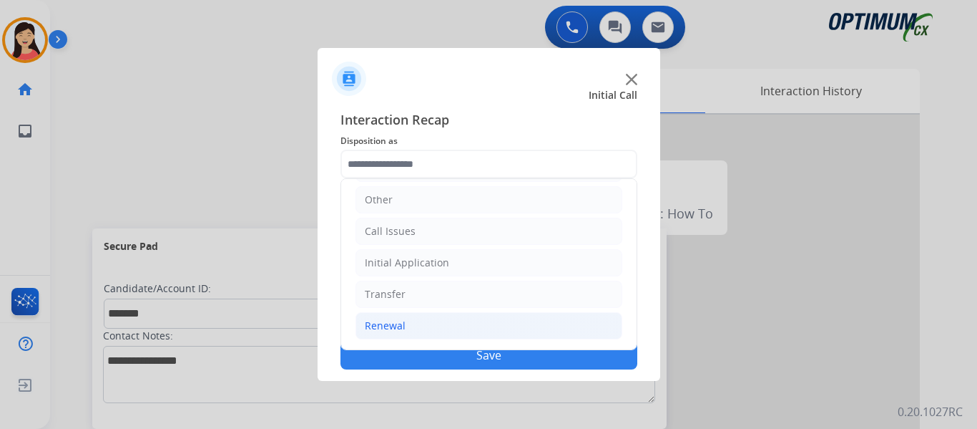
click at [410, 322] on li "Renewal" at bounding box center [489, 325] width 267 height 27
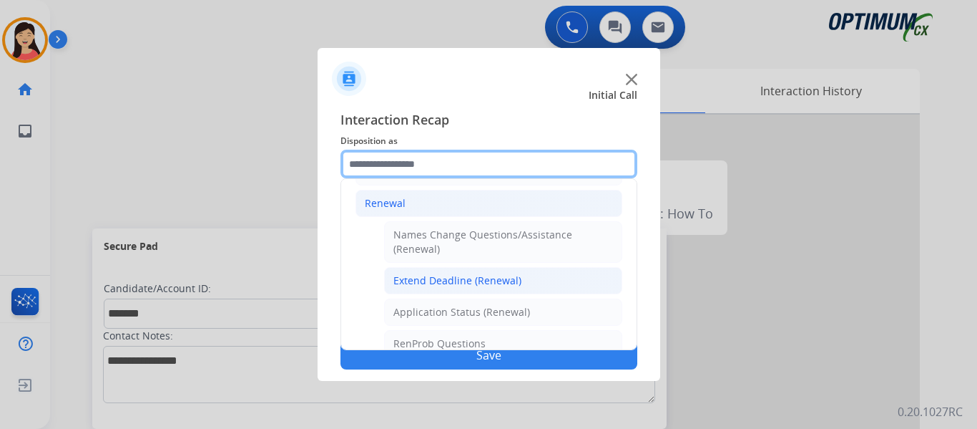
scroll to position [552, 0]
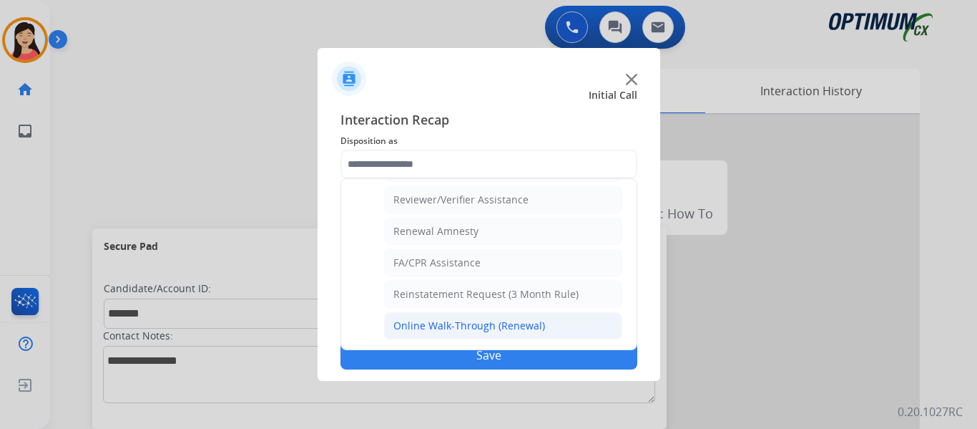
click at [492, 328] on div "Online Walk-Through (Renewal)" at bounding box center [470, 325] width 152 height 14
type input "**********"
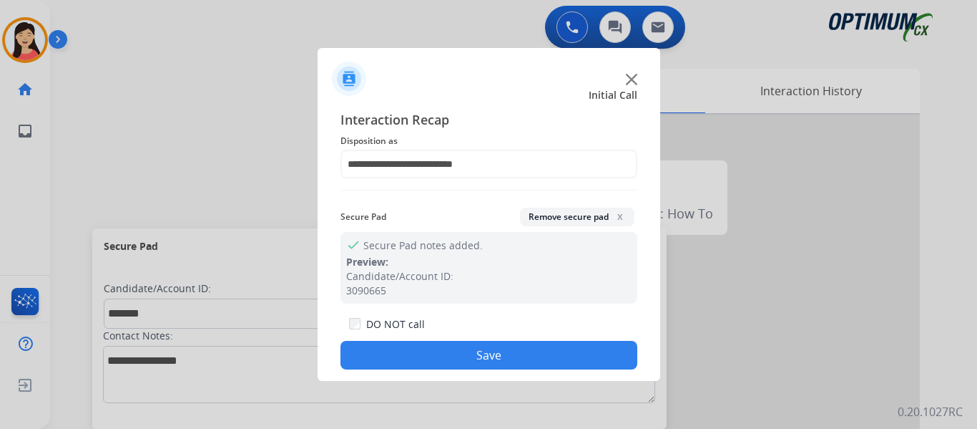
click at [514, 351] on button "Save" at bounding box center [489, 355] width 297 height 29
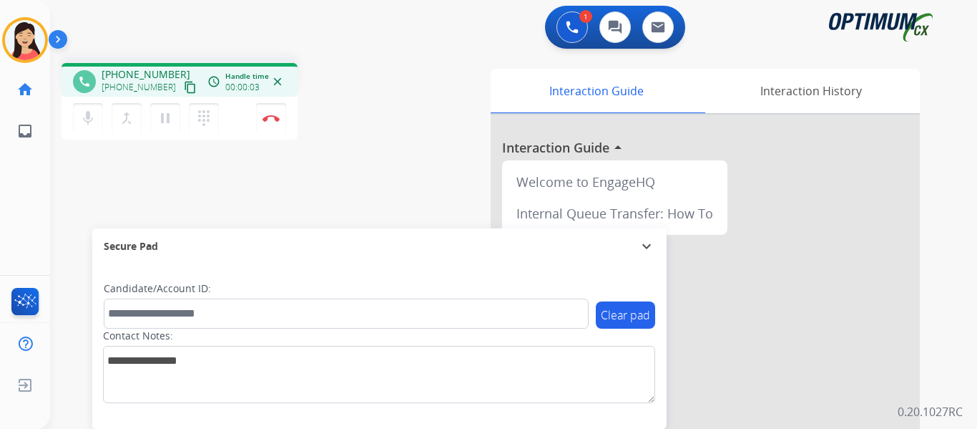
drag, startPoint x: 180, startPoint y: 81, endPoint x: 214, endPoint y: 97, distance: 37.4
click at [182, 81] on button "content_copy" at bounding box center [190, 87] width 17 height 17
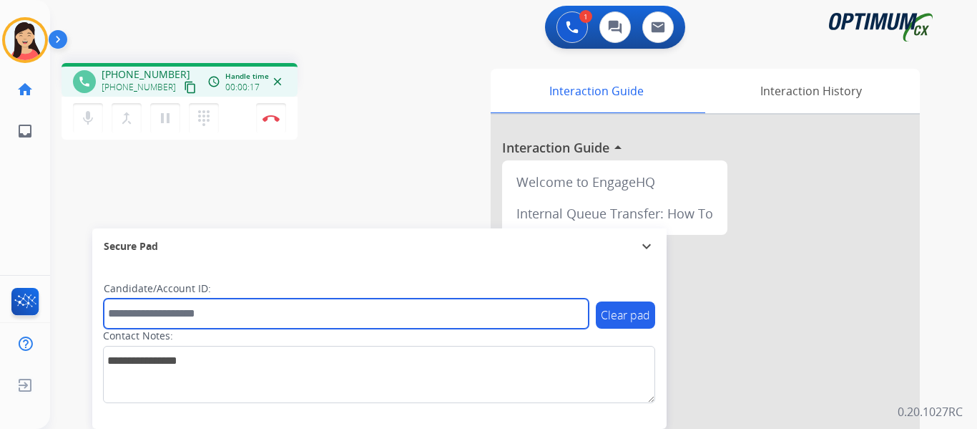
click at [205, 318] on input "text" at bounding box center [346, 313] width 485 height 30
paste input "*******"
type input "*******"
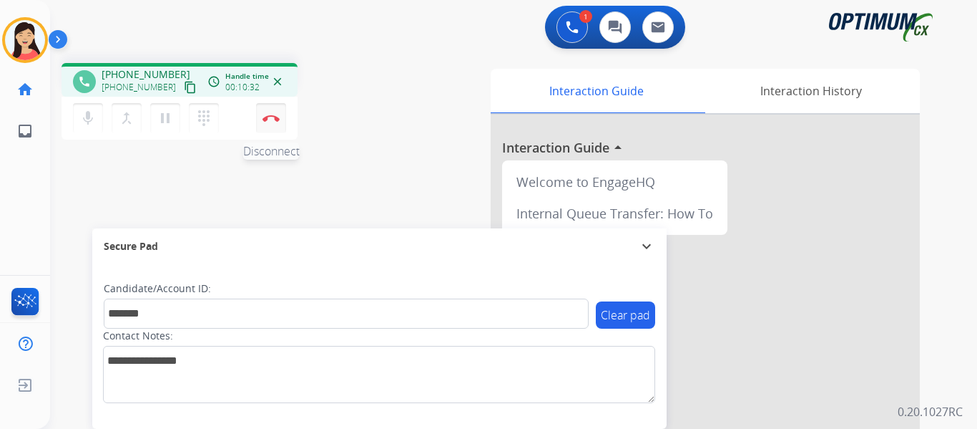
click at [274, 115] on img at bounding box center [271, 117] width 17 height 7
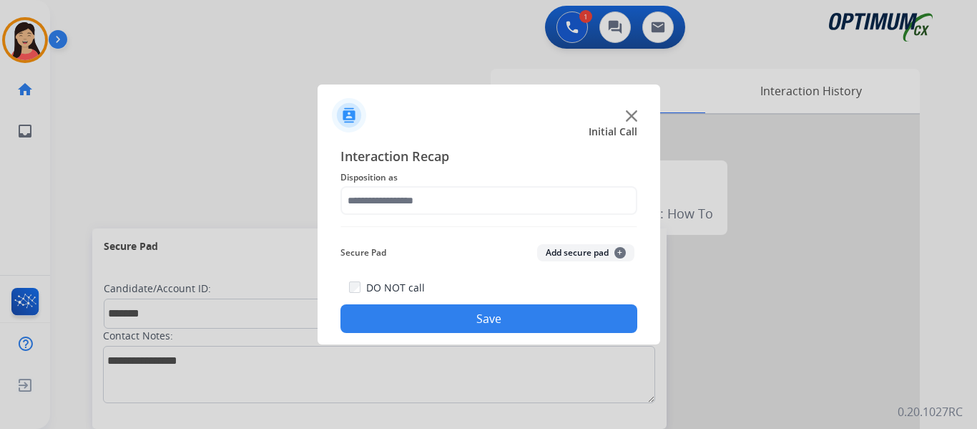
click at [577, 245] on button "Add secure pad +" at bounding box center [585, 252] width 97 height 17
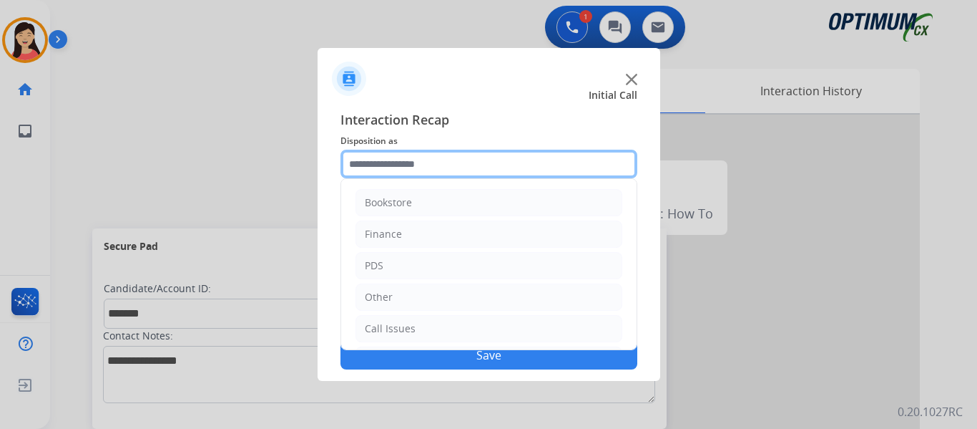
click at [474, 167] on input "text" at bounding box center [489, 164] width 297 height 29
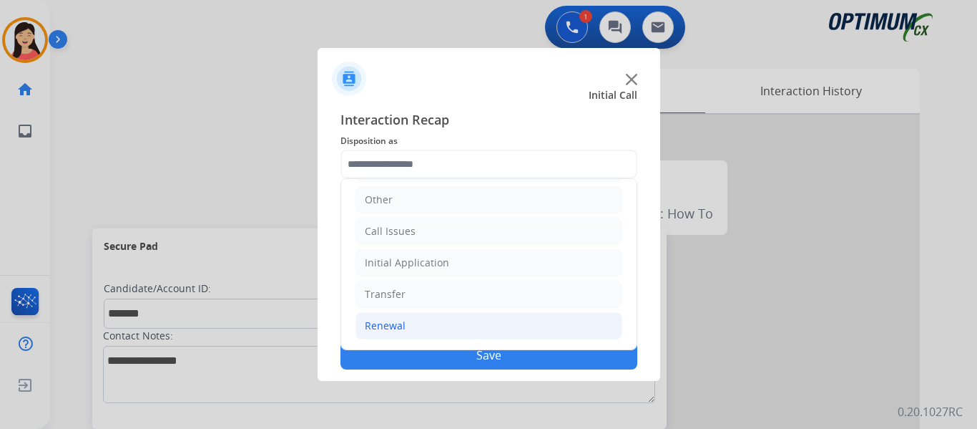
click at [406, 318] on li "Renewal" at bounding box center [489, 325] width 267 height 27
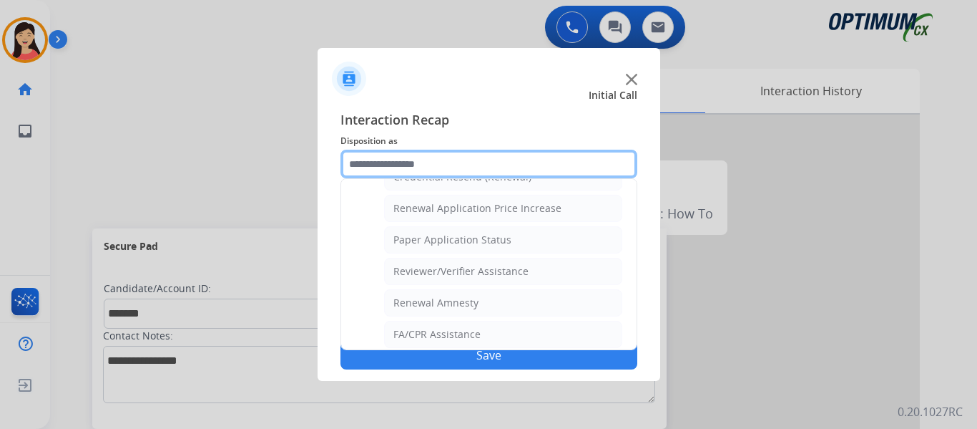
scroll to position [409, 0]
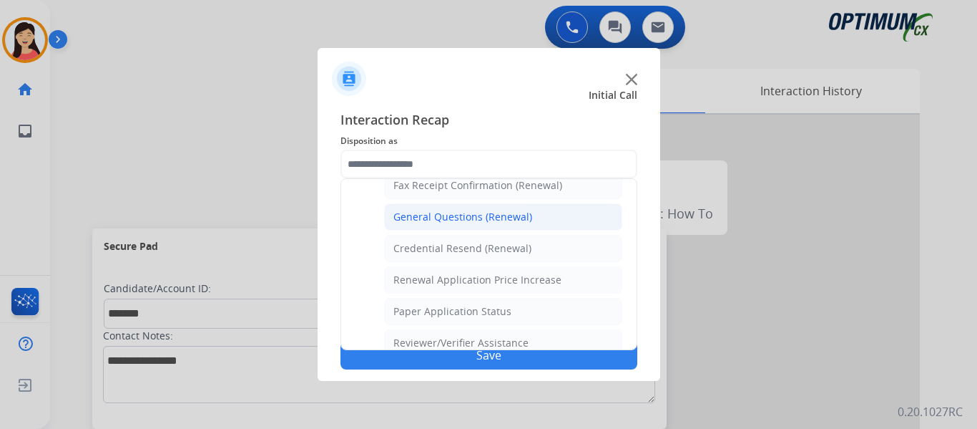
click at [471, 219] on div "General Questions (Renewal)" at bounding box center [463, 217] width 139 height 14
type input "**********"
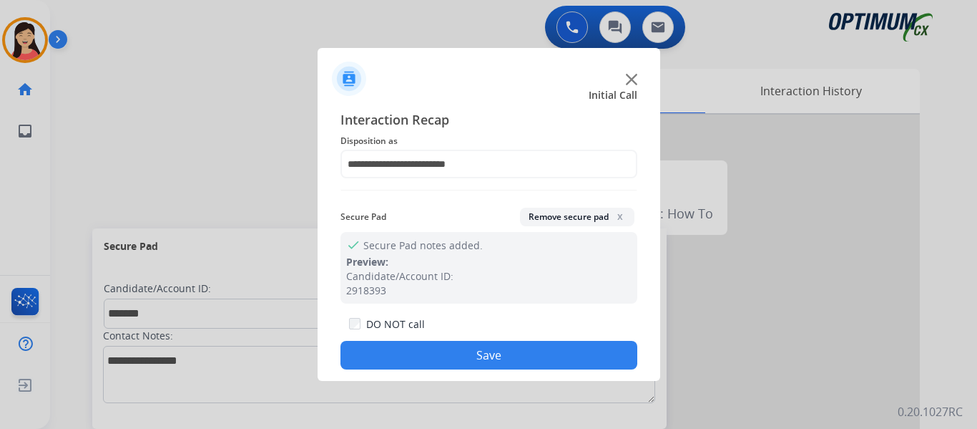
click at [499, 348] on button "Save" at bounding box center [489, 355] width 297 height 29
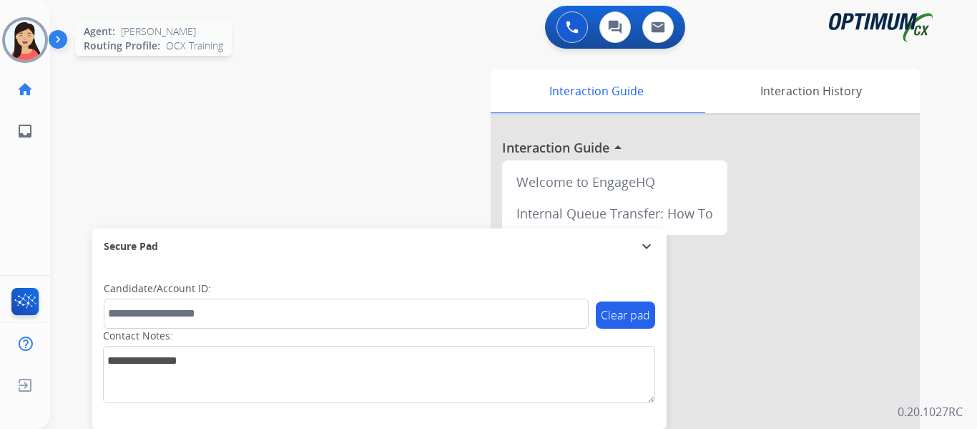
click at [29, 40] on img at bounding box center [25, 40] width 40 height 40
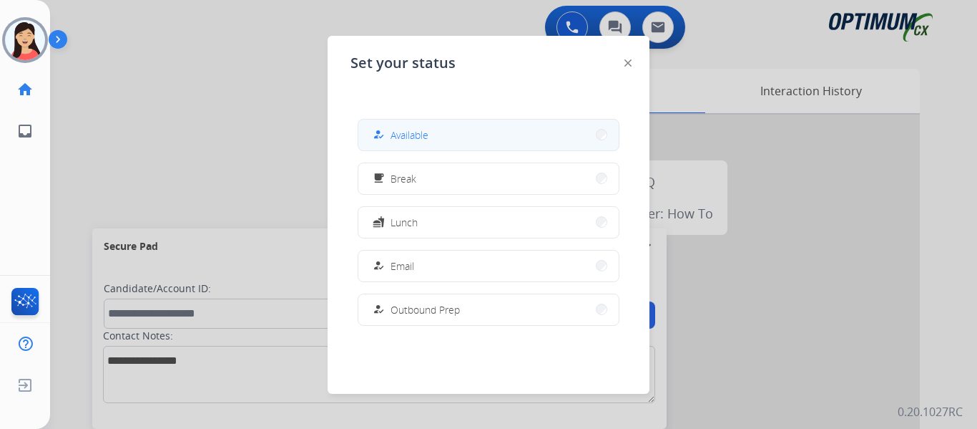
click at [436, 145] on button "how_to_reg Available" at bounding box center [488, 134] width 260 height 31
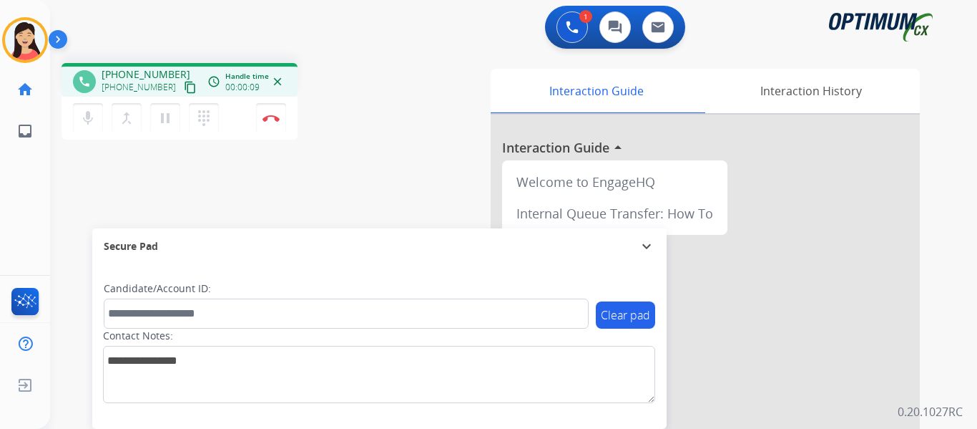
click at [184, 89] on mat-icon "content_copy" at bounding box center [190, 87] width 13 height 13
click at [272, 117] on img at bounding box center [271, 117] width 17 height 7
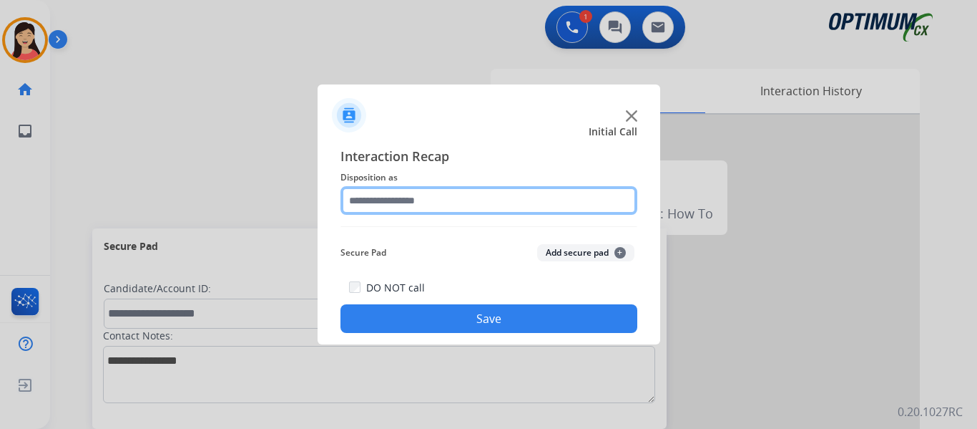
click at [484, 195] on input "text" at bounding box center [489, 200] width 297 height 29
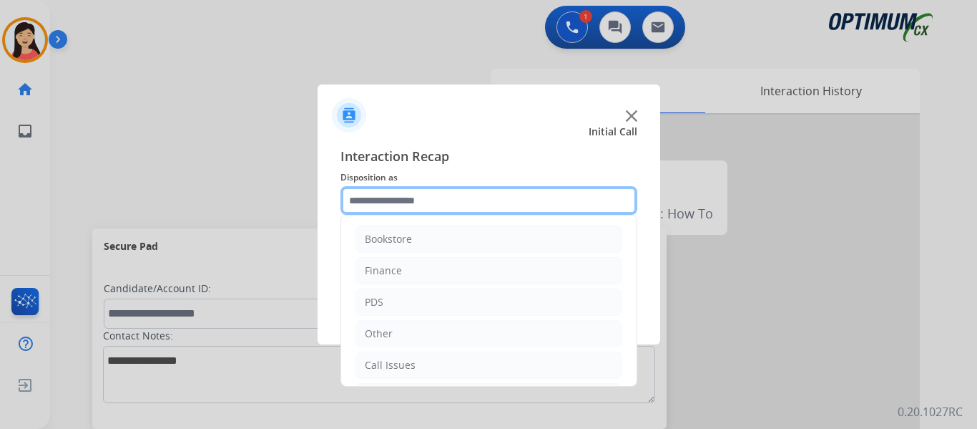
scroll to position [97, 0]
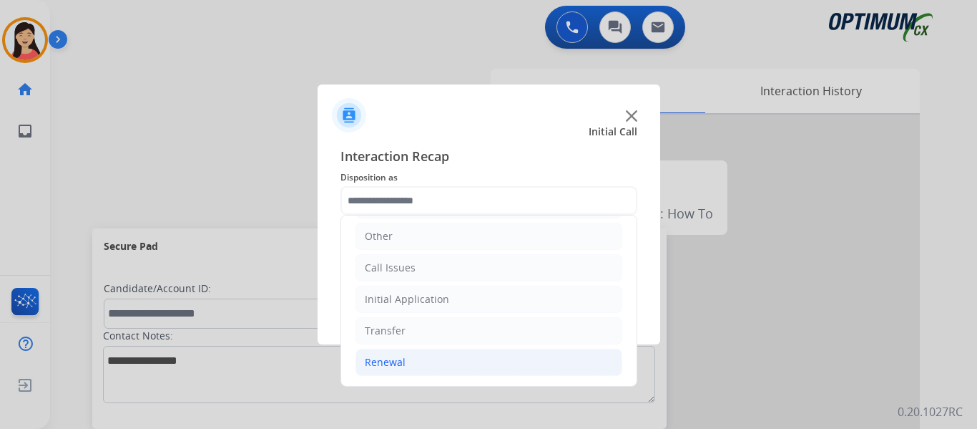
click at [404, 359] on div "Renewal" at bounding box center [385, 362] width 41 height 14
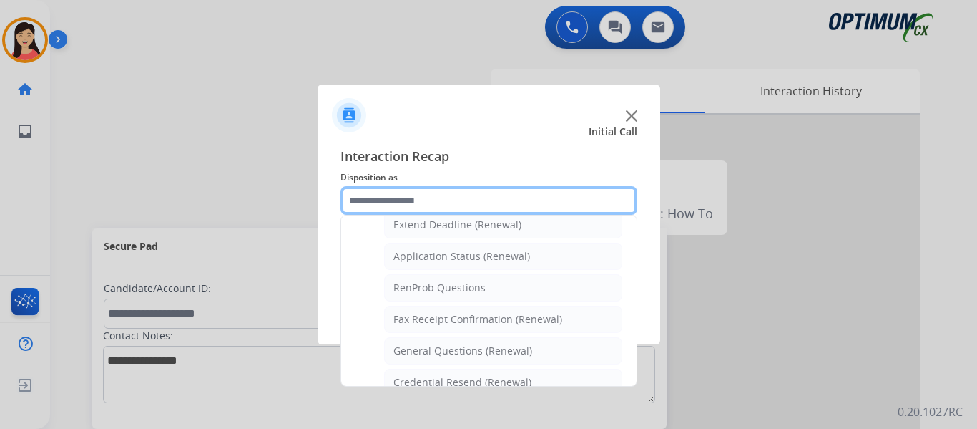
scroll to position [383, 0]
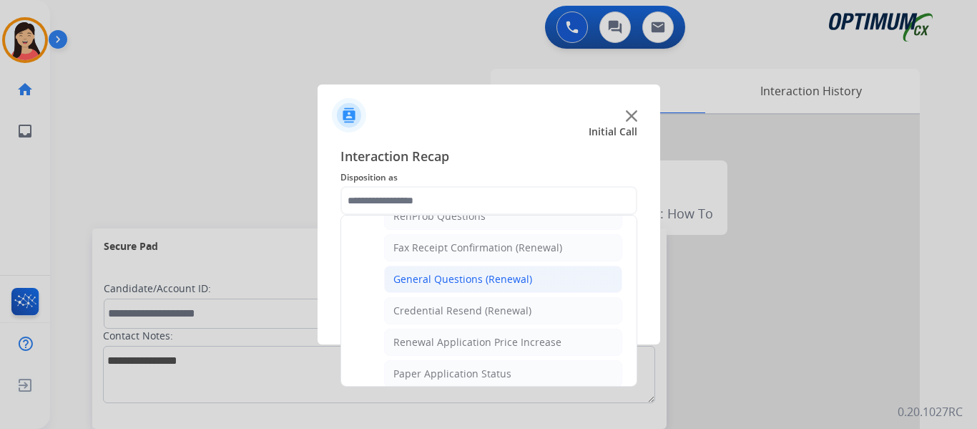
click at [446, 278] on div "General Questions (Renewal)" at bounding box center [463, 279] width 139 height 14
type input "**********"
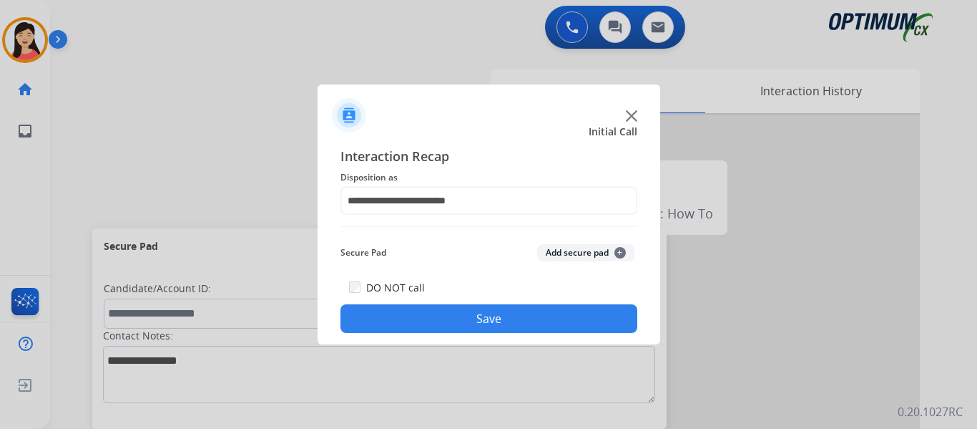
click at [461, 311] on button "Save" at bounding box center [489, 318] width 297 height 29
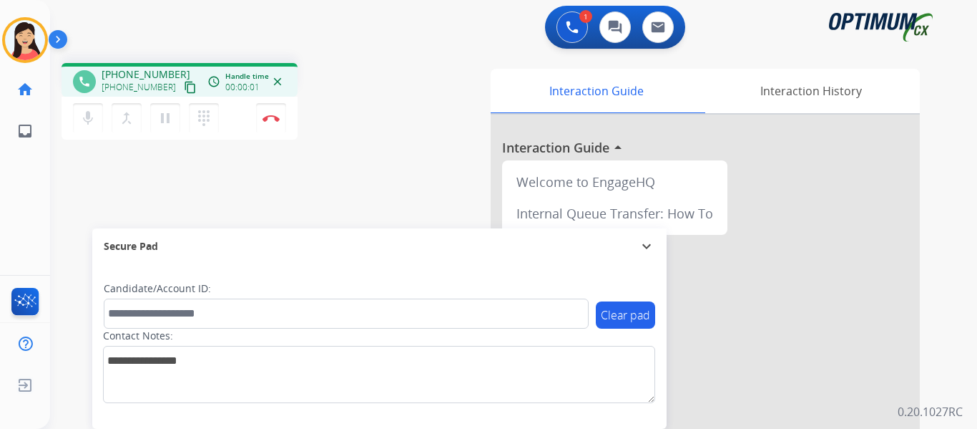
click at [184, 90] on mat-icon "content_copy" at bounding box center [190, 87] width 13 height 13
click at [267, 117] on img at bounding box center [271, 117] width 17 height 7
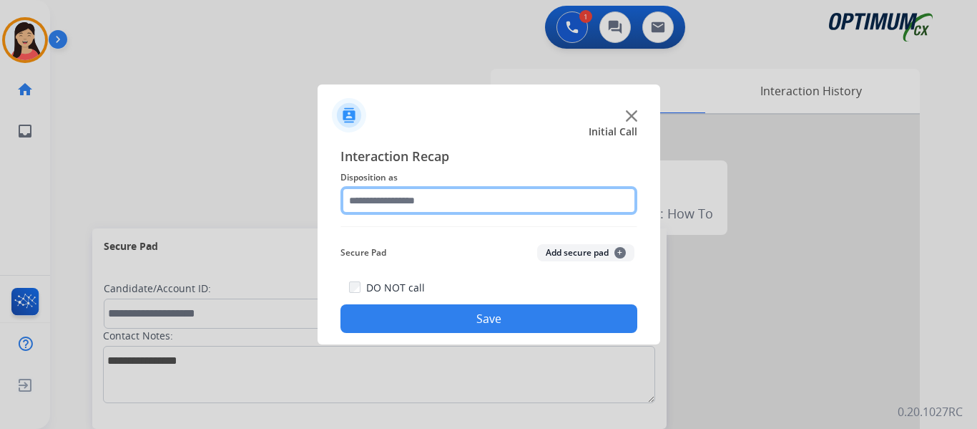
click at [492, 205] on input "text" at bounding box center [489, 200] width 297 height 29
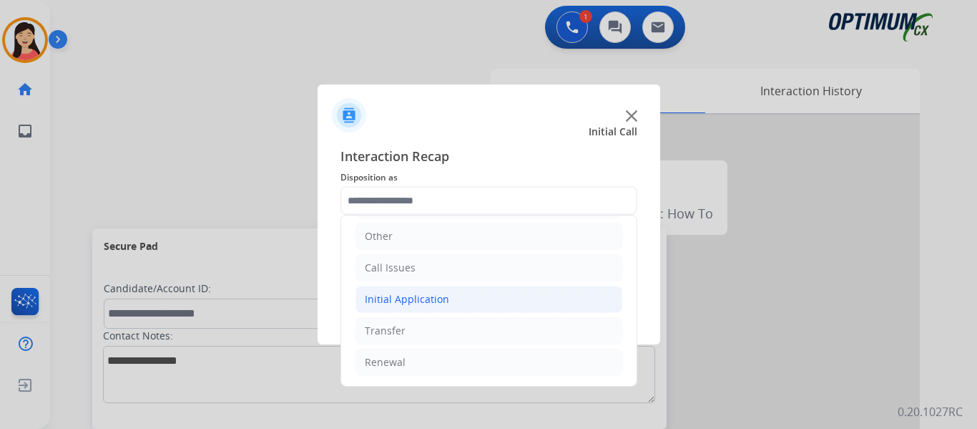
click at [443, 298] on div "Initial Application" at bounding box center [407, 299] width 84 height 14
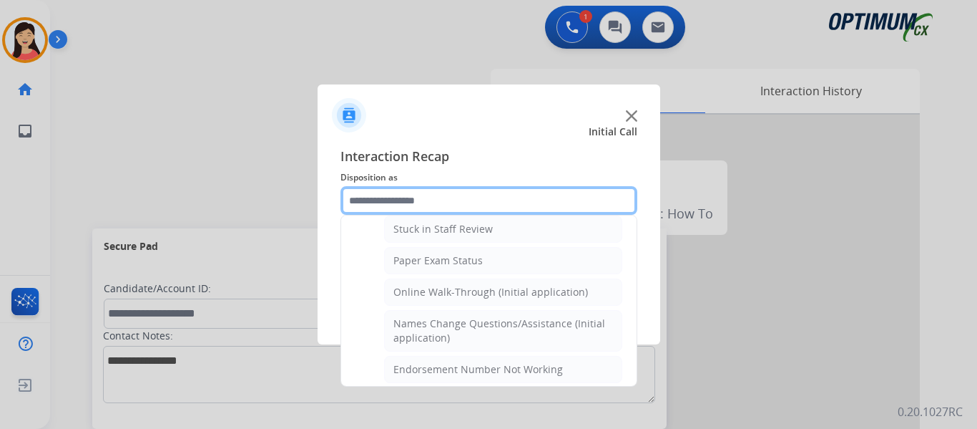
scroll to position [741, 0]
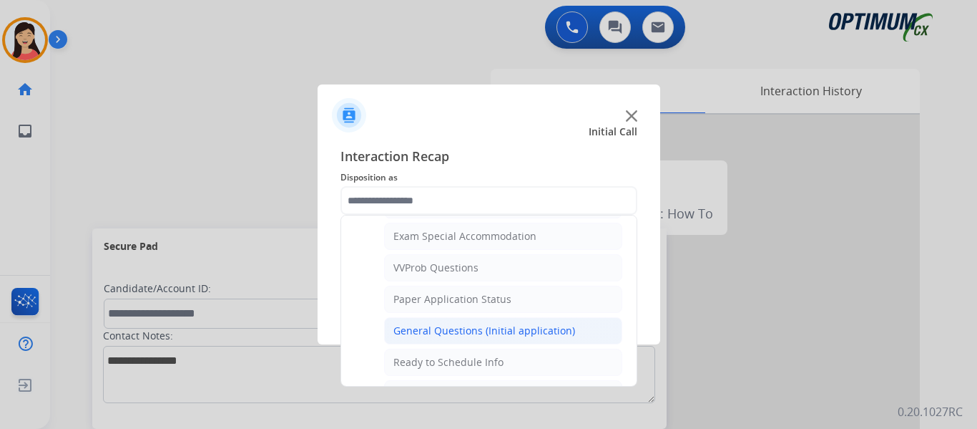
click at [467, 333] on div "General Questions (Initial application)" at bounding box center [485, 330] width 182 height 14
type input "**********"
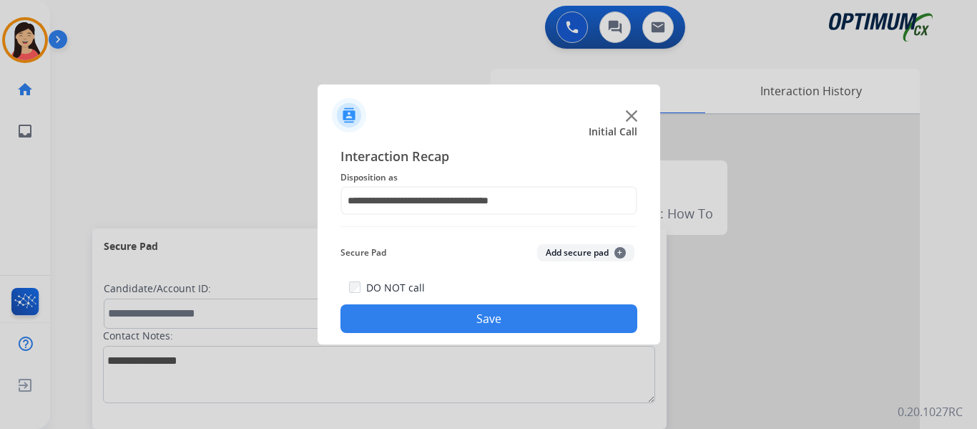
click at [517, 319] on button "Save" at bounding box center [489, 318] width 297 height 29
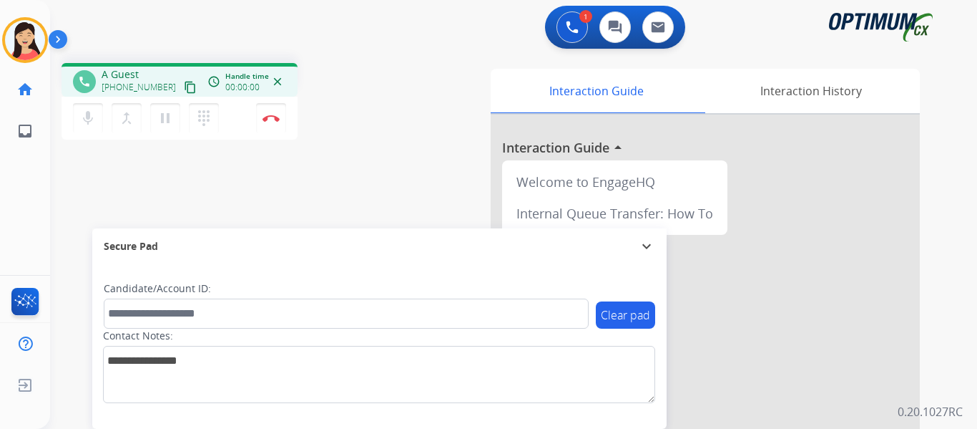
click at [184, 88] on mat-icon "content_copy" at bounding box center [190, 87] width 13 height 13
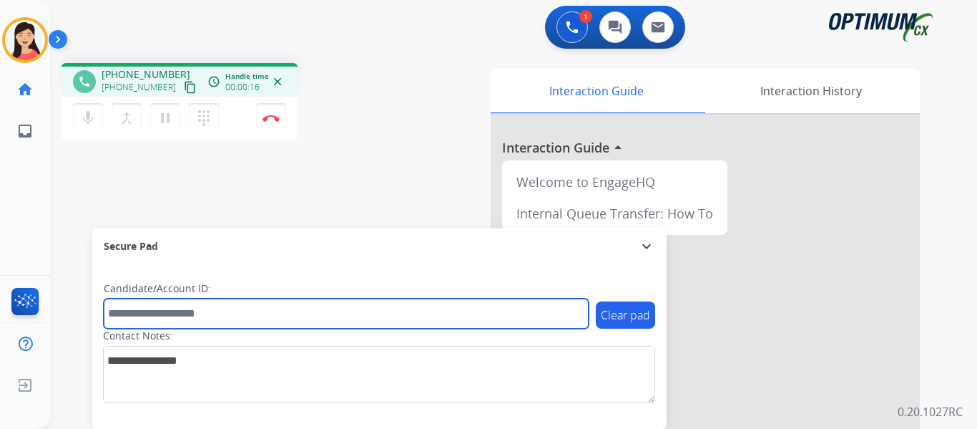
click at [250, 322] on input "text" at bounding box center [346, 313] width 485 height 30
paste input "*******"
type input "*******"
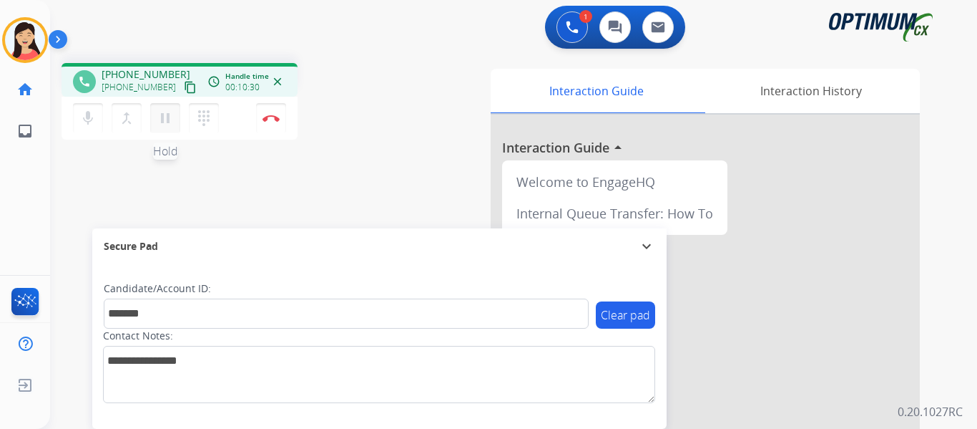
click at [165, 118] on mat-icon "pause" at bounding box center [165, 117] width 17 height 17
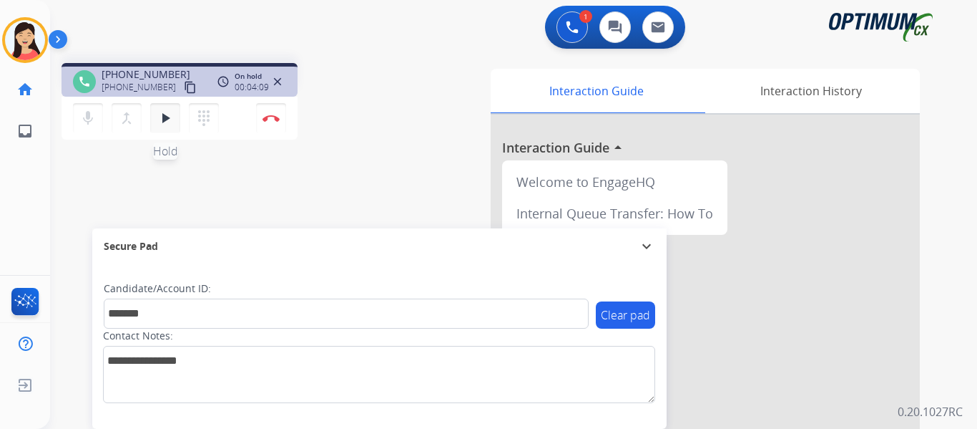
click at [170, 119] on mat-icon "play_arrow" at bounding box center [165, 117] width 17 height 17
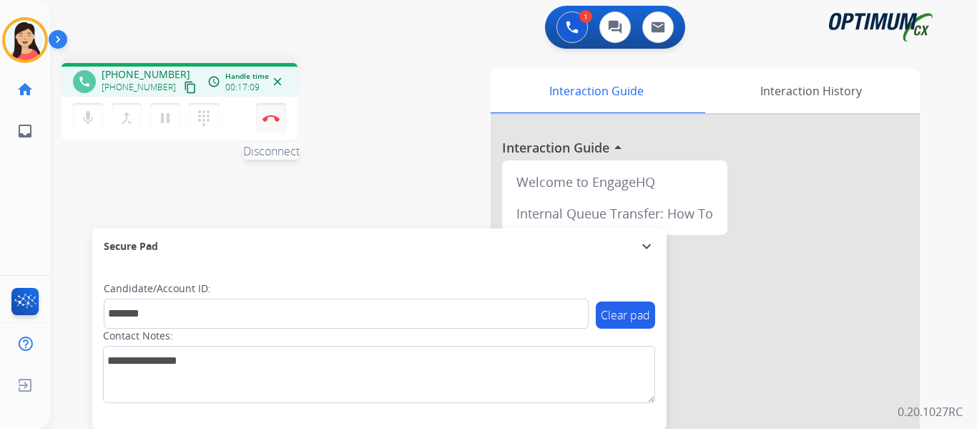
click at [274, 116] on img at bounding box center [271, 117] width 17 height 7
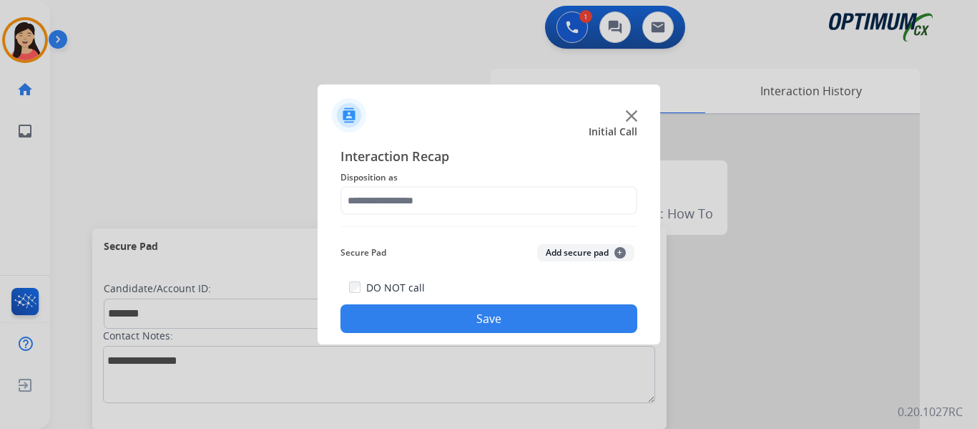
click at [570, 249] on button "Add secure pad +" at bounding box center [585, 252] width 97 height 17
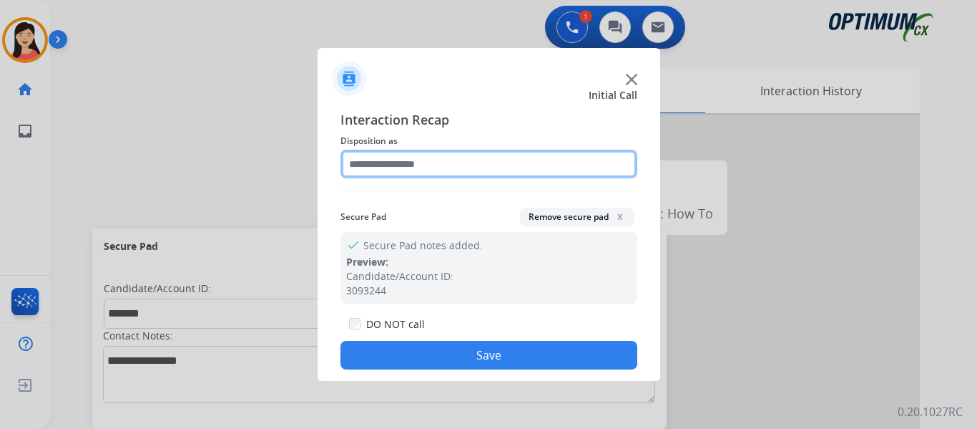
click at [463, 173] on input "text" at bounding box center [489, 164] width 297 height 29
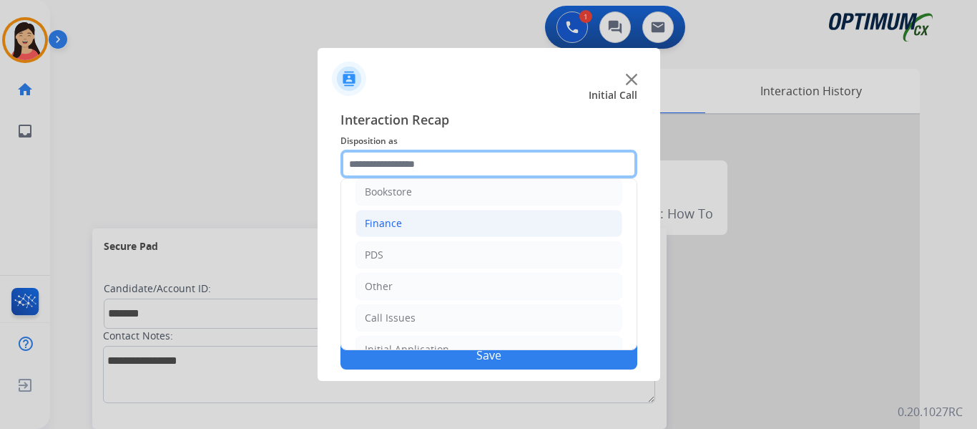
scroll to position [0, 0]
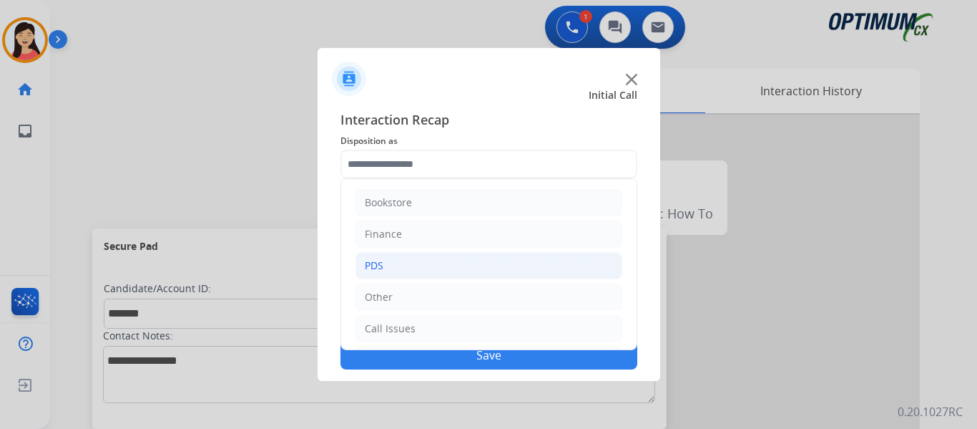
click at [369, 270] on div "PDS" at bounding box center [374, 265] width 19 height 14
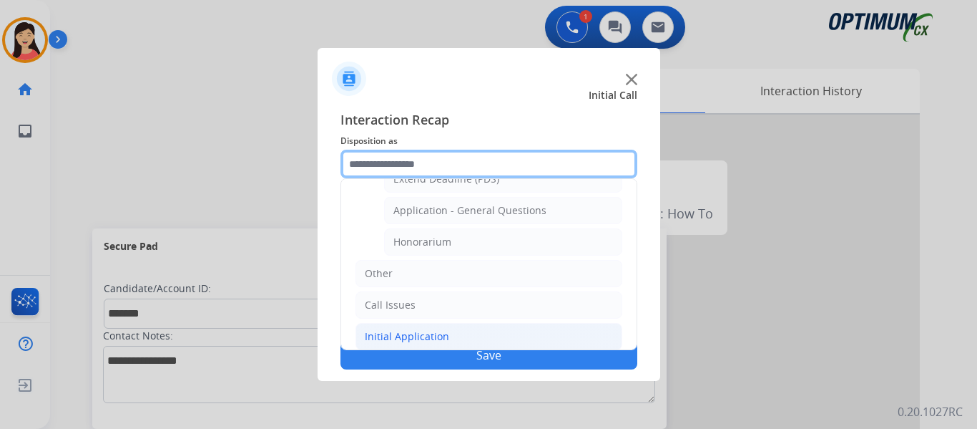
scroll to position [358, 0]
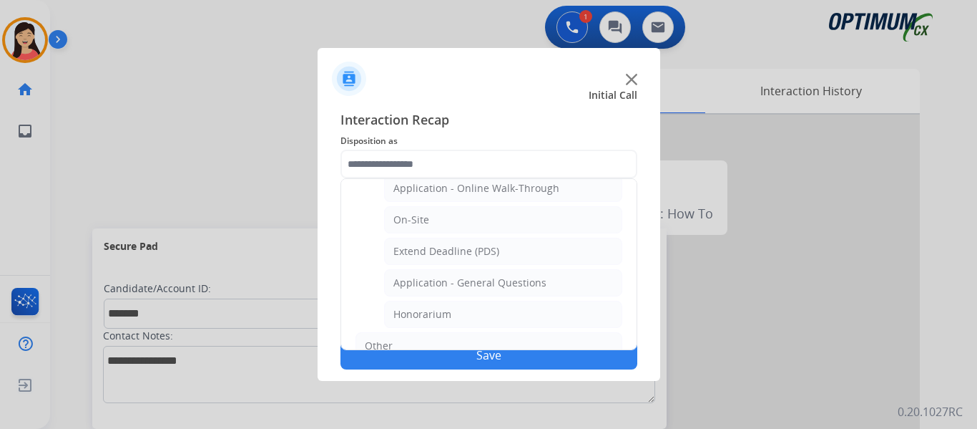
click at [459, 317] on li "Honorarium" at bounding box center [503, 313] width 238 height 27
type input "**********"
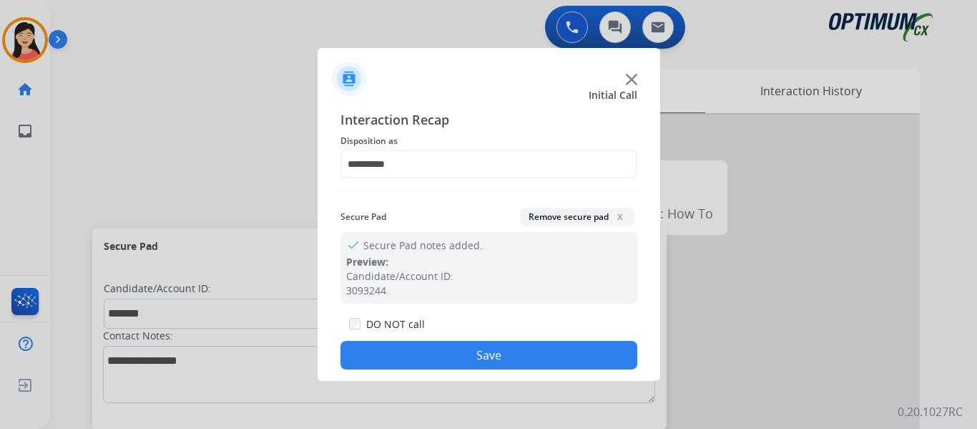
click at [489, 351] on button "Save" at bounding box center [489, 355] width 297 height 29
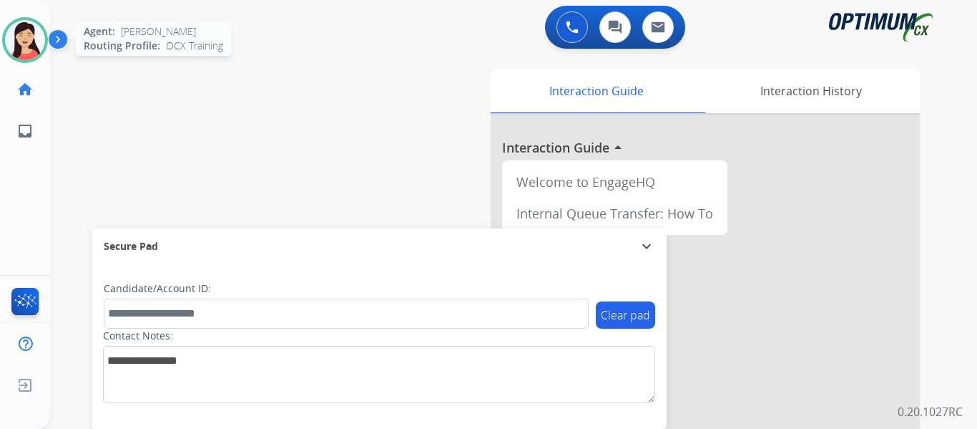
click at [19, 43] on img at bounding box center [25, 40] width 40 height 40
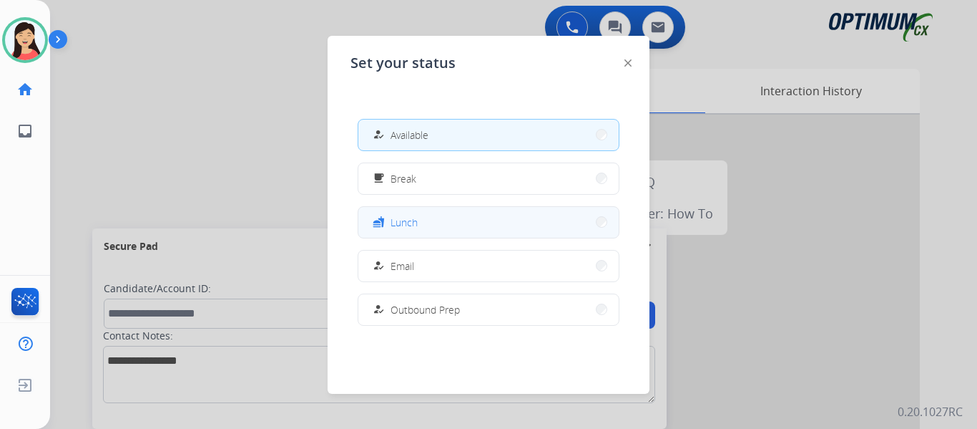
click at [459, 228] on button "fastfood Lunch" at bounding box center [488, 222] width 260 height 31
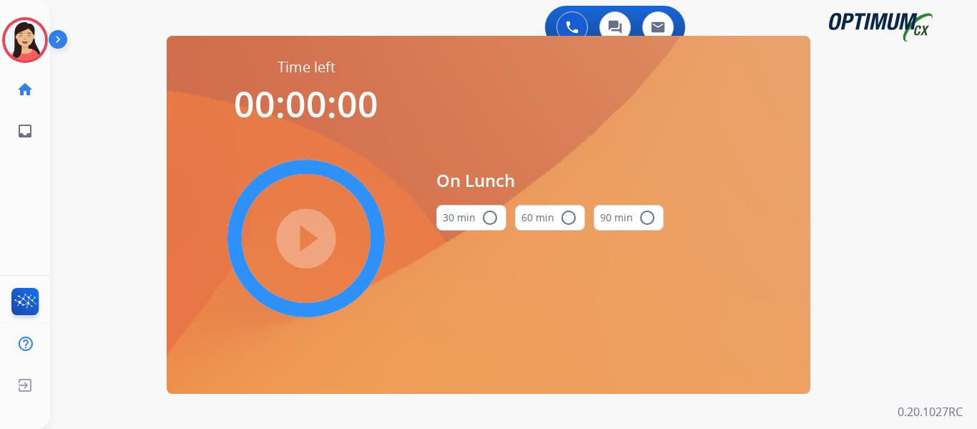
click at [478, 228] on button "30 min radio_button_unchecked" at bounding box center [471, 218] width 70 height 26
click at [308, 244] on mat-icon "play_circle_filled" at bounding box center [306, 238] width 17 height 17
